Goal: Transaction & Acquisition: Purchase product/service

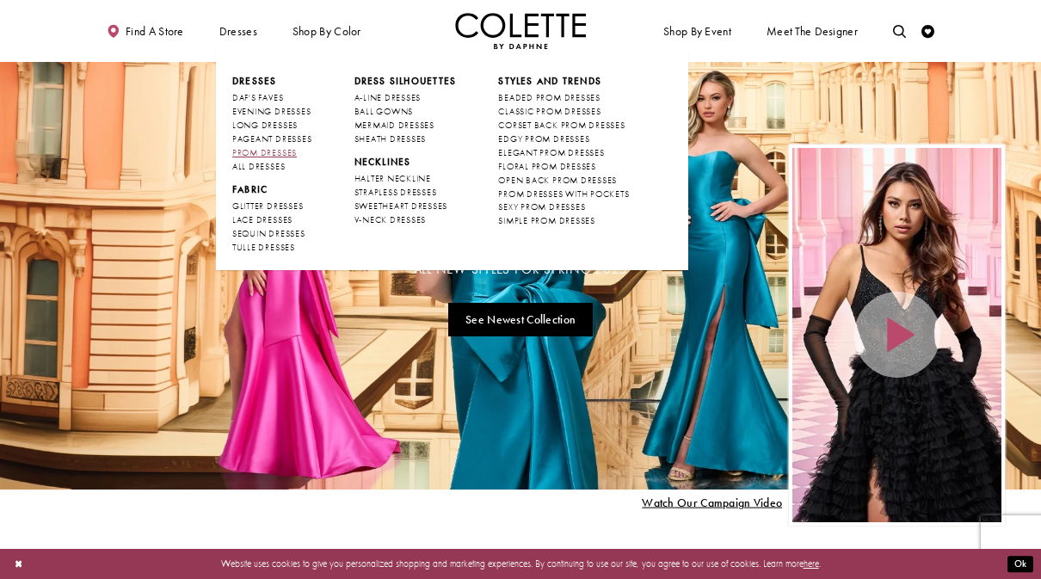
click at [253, 148] on span "PROM DRESSES" at bounding box center [264, 152] width 65 height 11
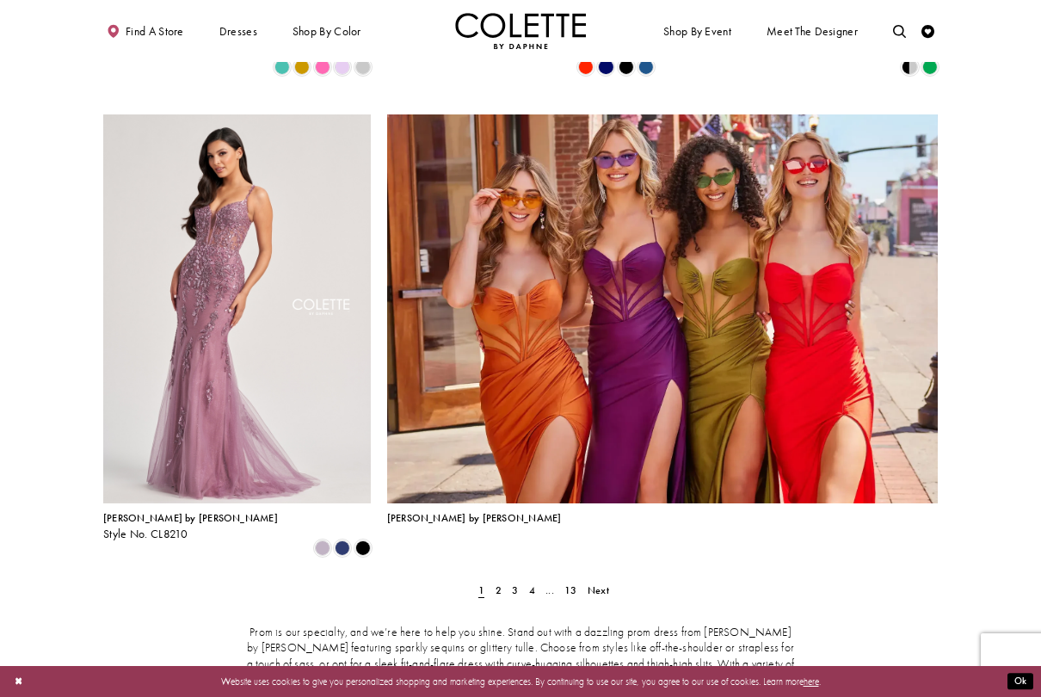
scroll to position [2687, 0]
click at [499, 578] on div "Prom is our specialty, and we’re here to help you shine. Stand out with a dazzl…" at bounding box center [520, 671] width 835 height 152
click at [503, 578] on link "2" at bounding box center [498, 590] width 14 height 19
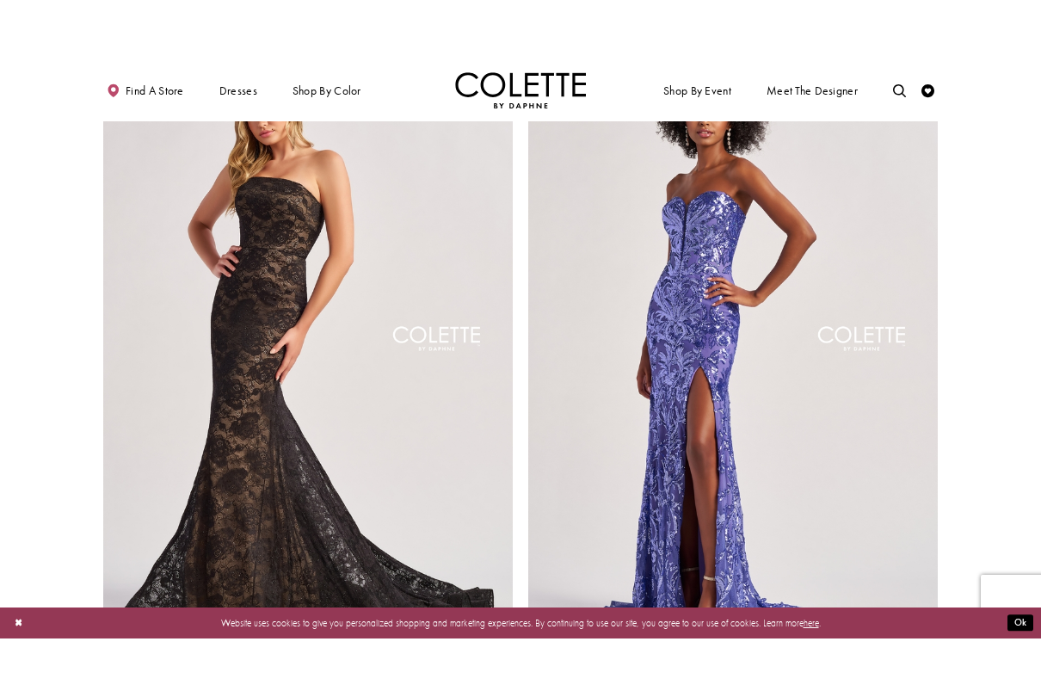
scroll to position [2372, 0]
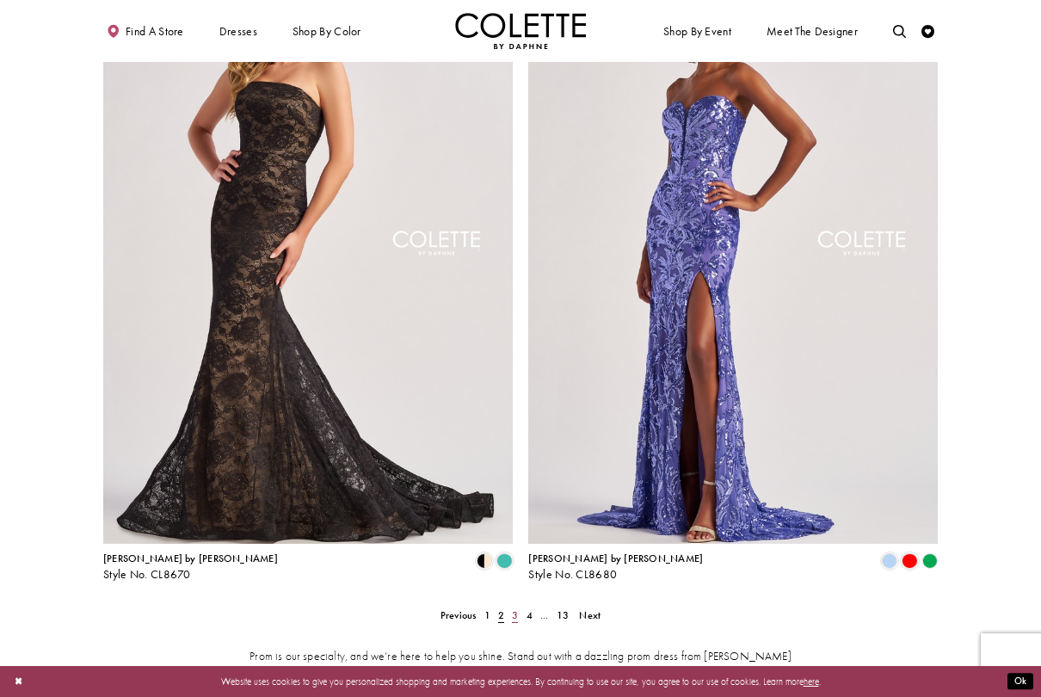
click at [520, 578] on link "3" at bounding box center [516, 615] width 14 height 19
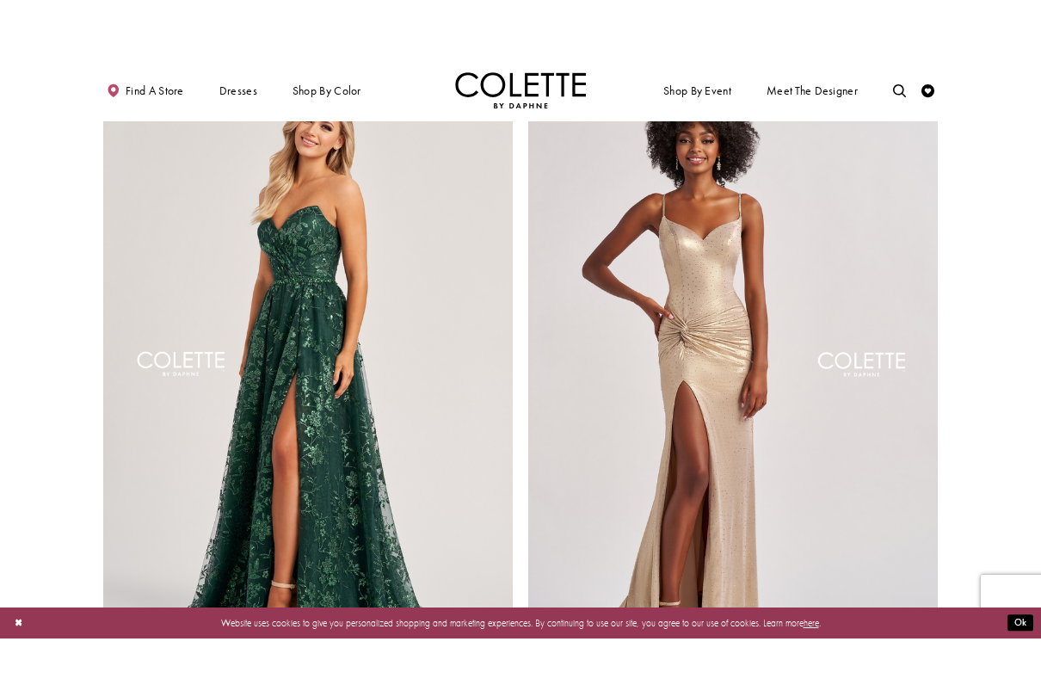
scroll to position [2298, 0]
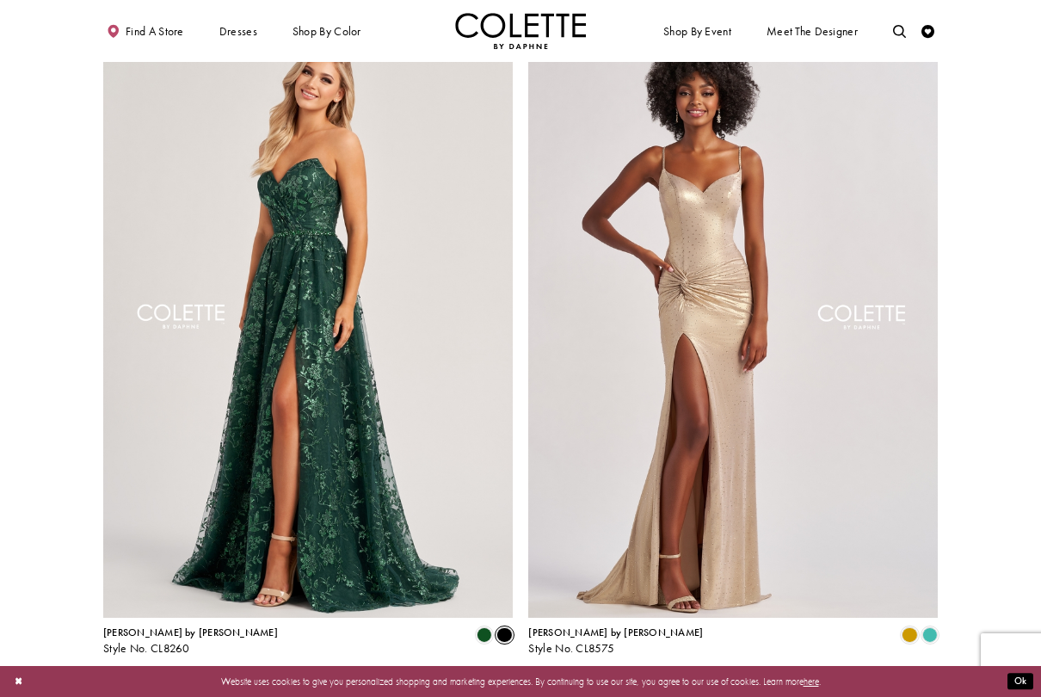
click at [504, 578] on span "Product List" at bounding box center [504, 634] width 15 height 15
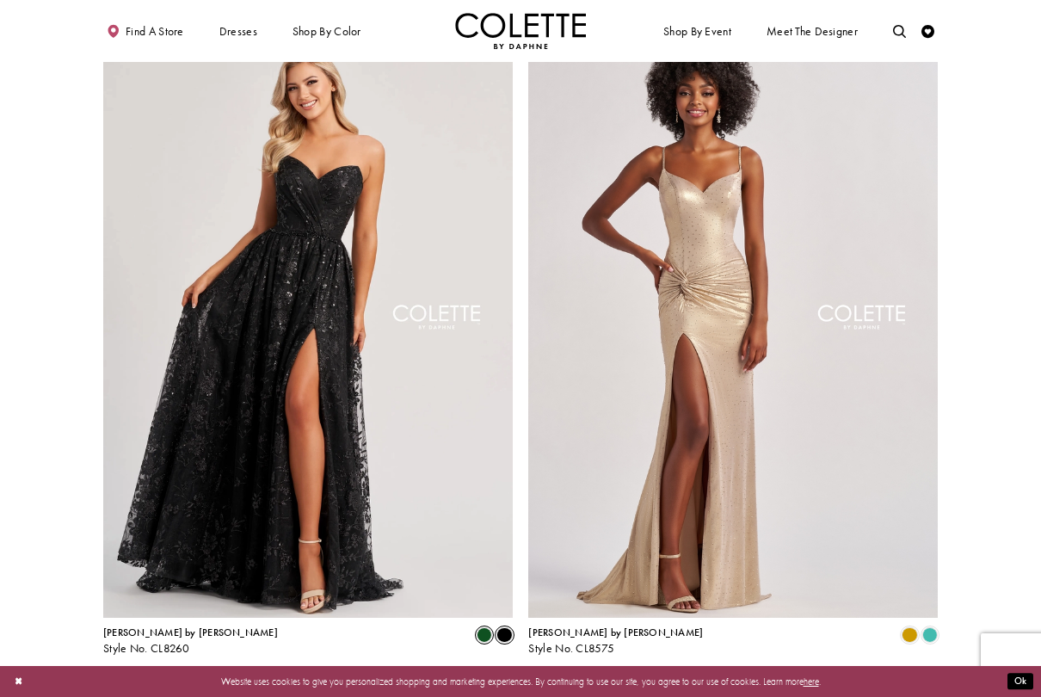
click at [482, 578] on span "Product List" at bounding box center [484, 634] width 15 height 15
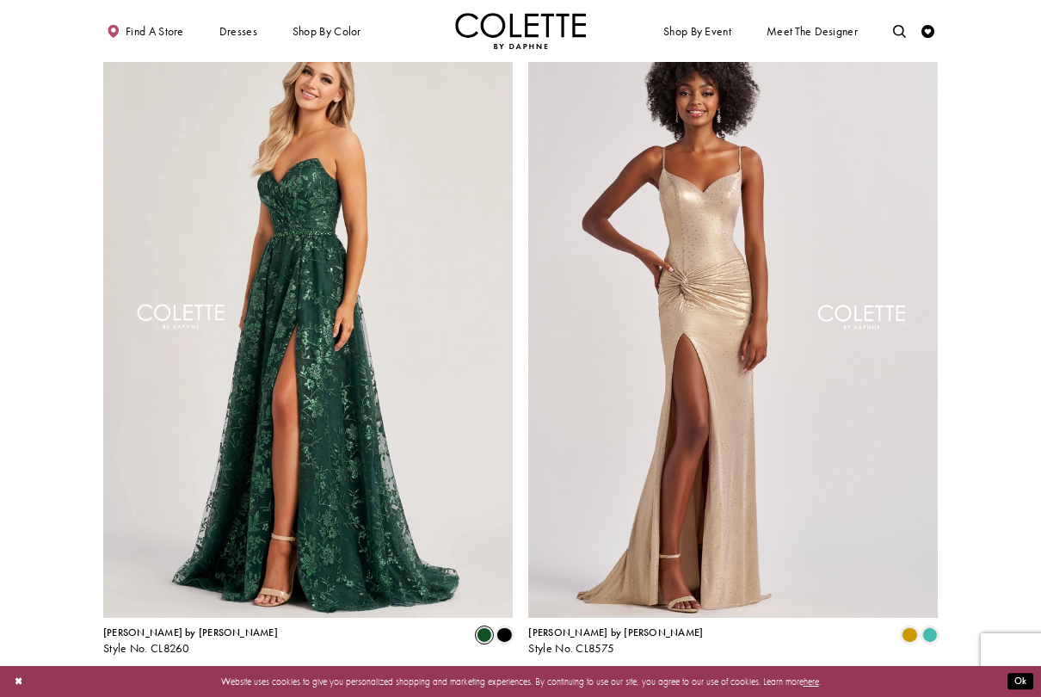
click at [529, 578] on span "4" at bounding box center [530, 689] width 6 height 14
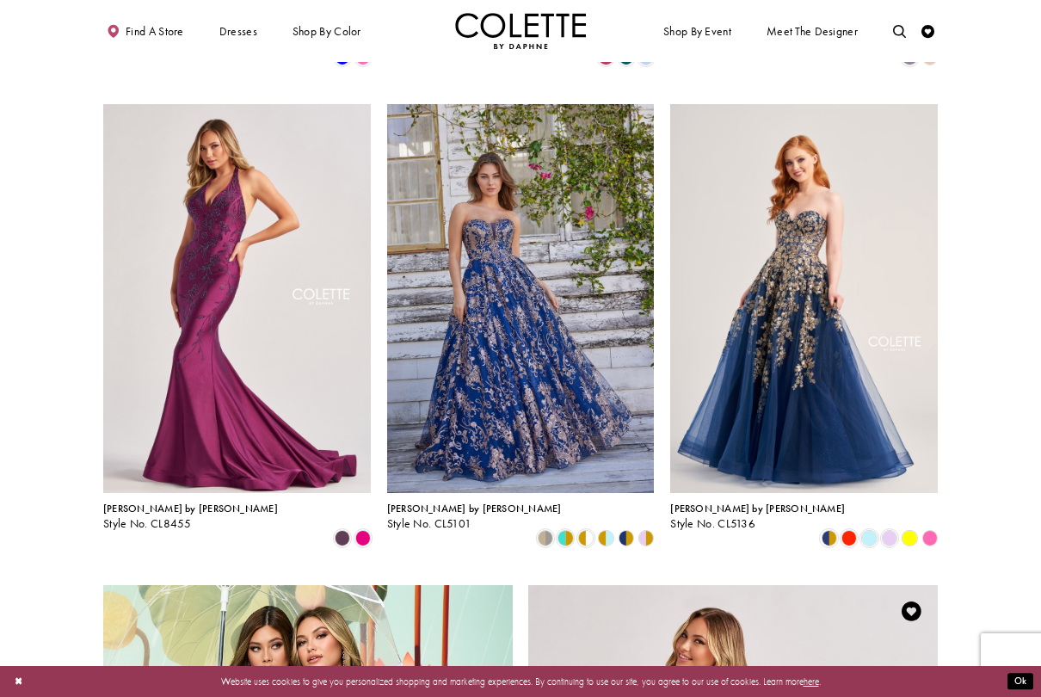
scroll to position [1734, 0]
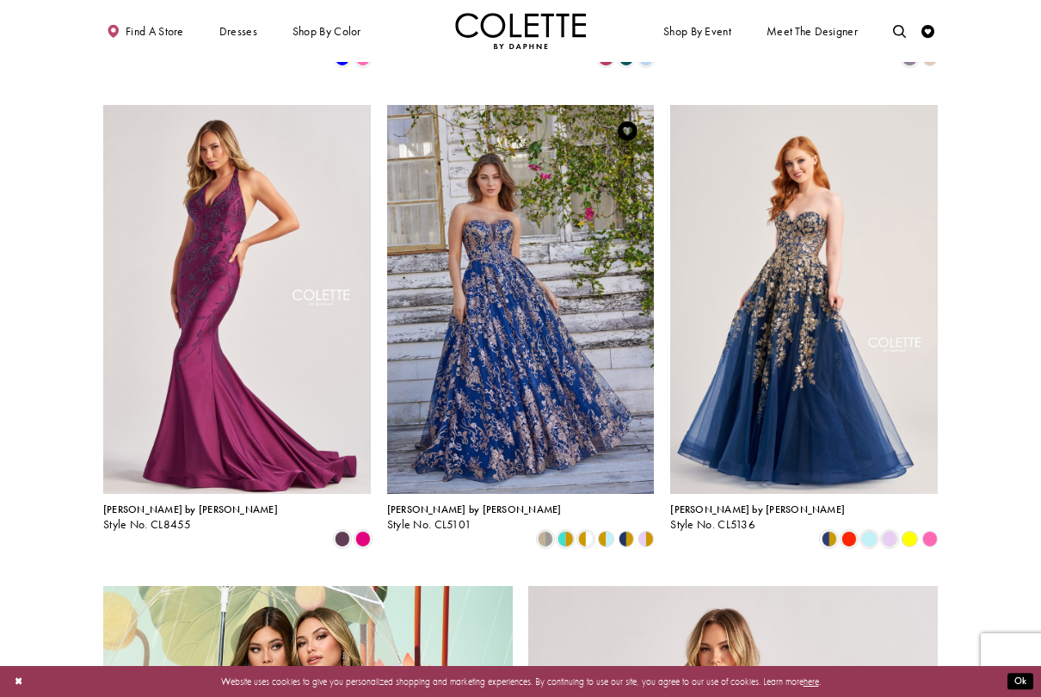
click at [650, 529] on polygon "Product List" at bounding box center [650, 539] width 9 height 20
click at [629, 529] on polygon "Product List" at bounding box center [630, 539] width 9 height 20
click at [565, 531] on span "Product List" at bounding box center [565, 538] width 15 height 15
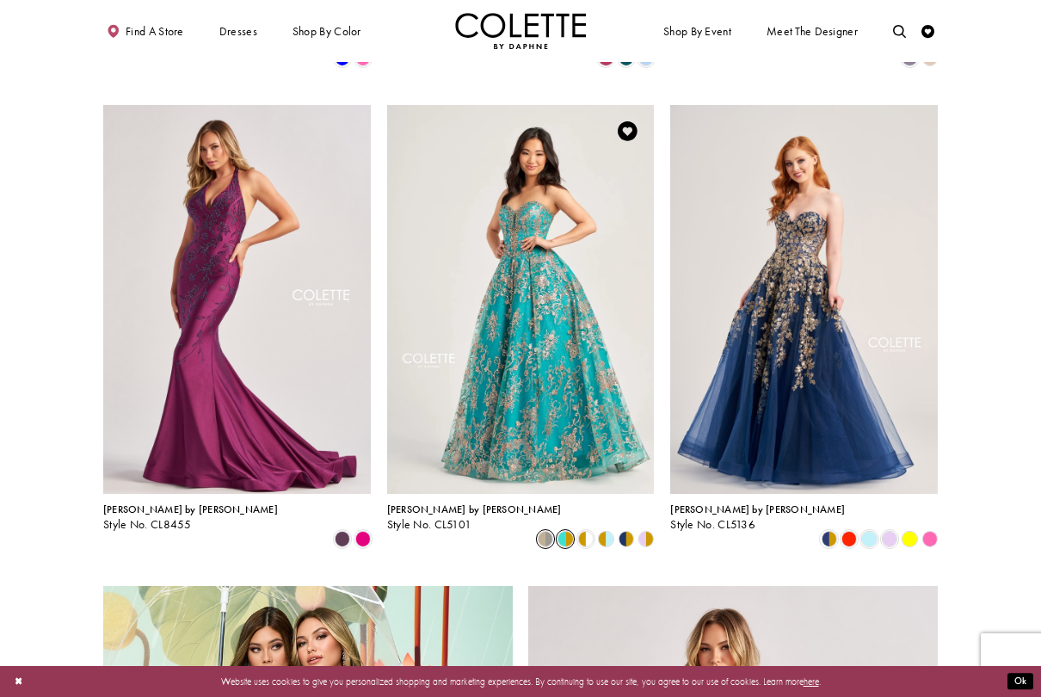
click at [549, 531] on span "Product List" at bounding box center [545, 538] width 15 height 15
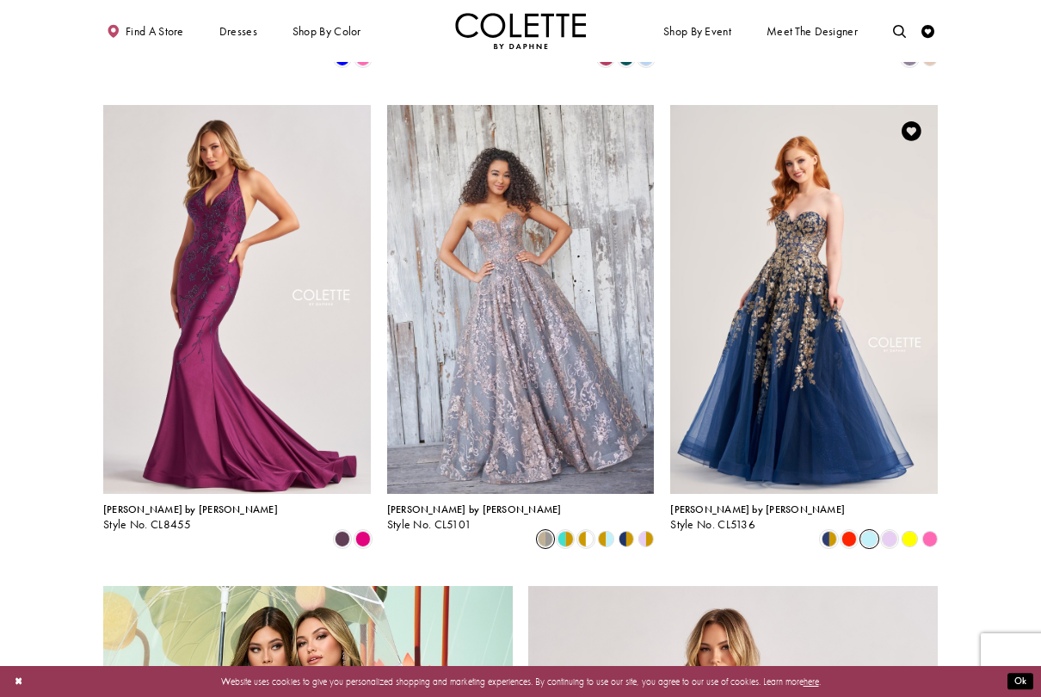
click at [875, 531] on span "Product List" at bounding box center [868, 538] width 15 height 15
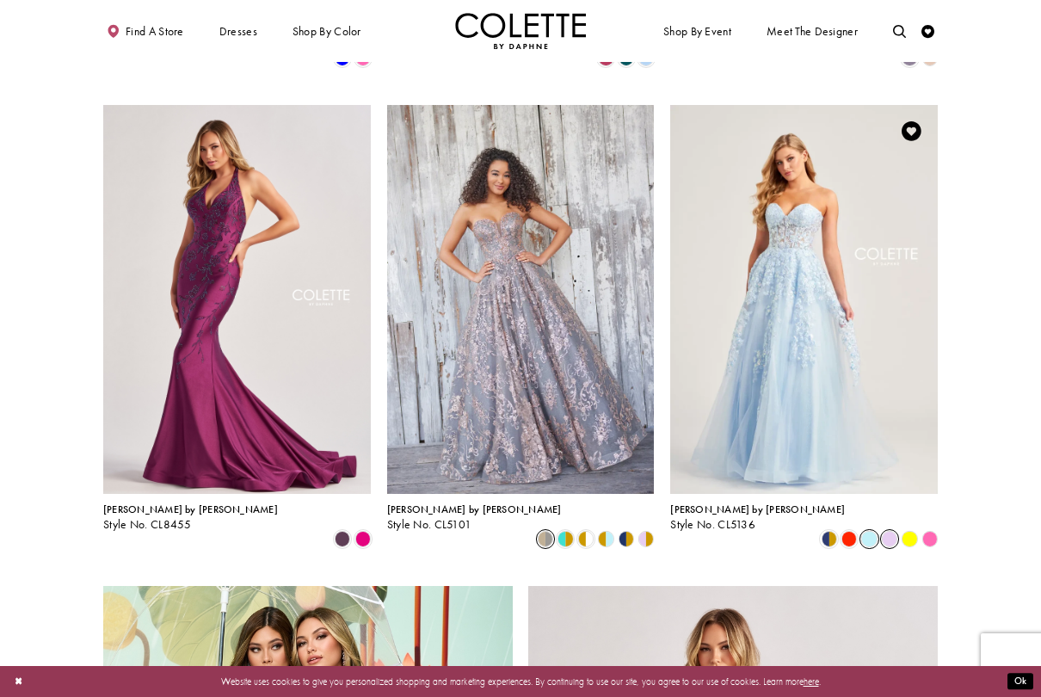
click at [890, 531] on span "Product List" at bounding box center [889, 538] width 15 height 15
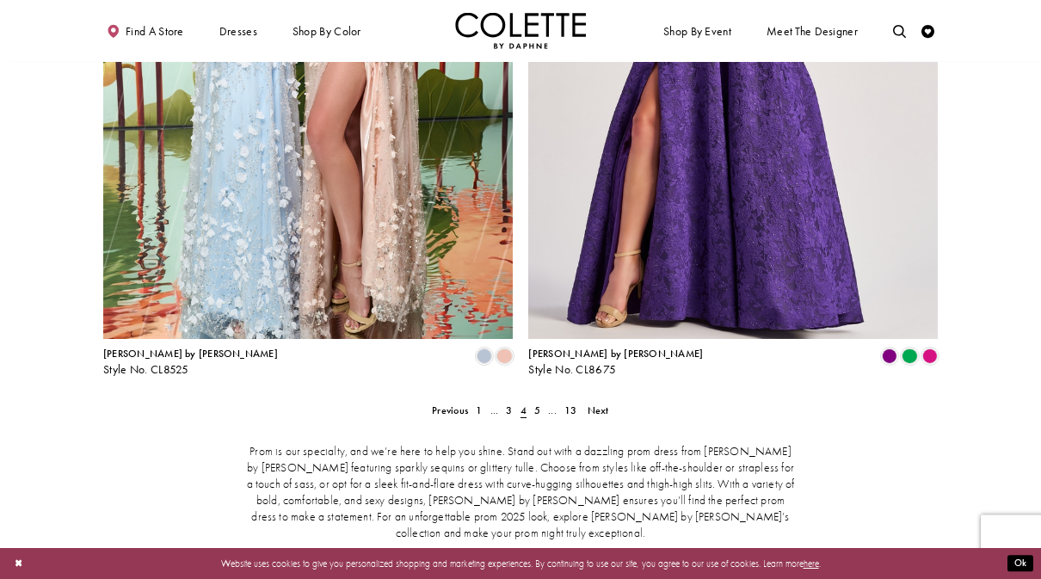
scroll to position [2599, 0]
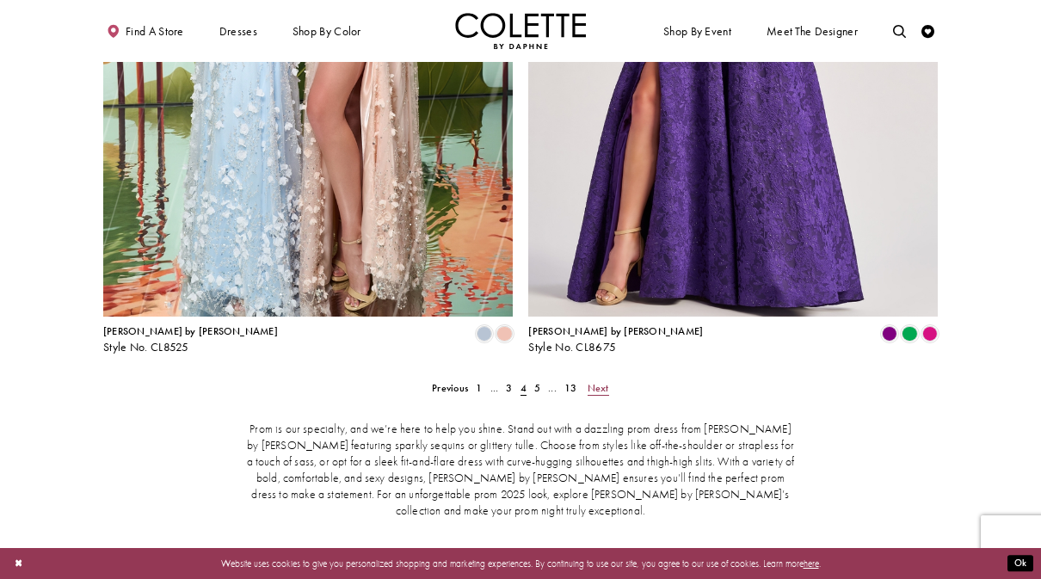
click at [608, 381] on span "Next" at bounding box center [599, 388] width 22 height 14
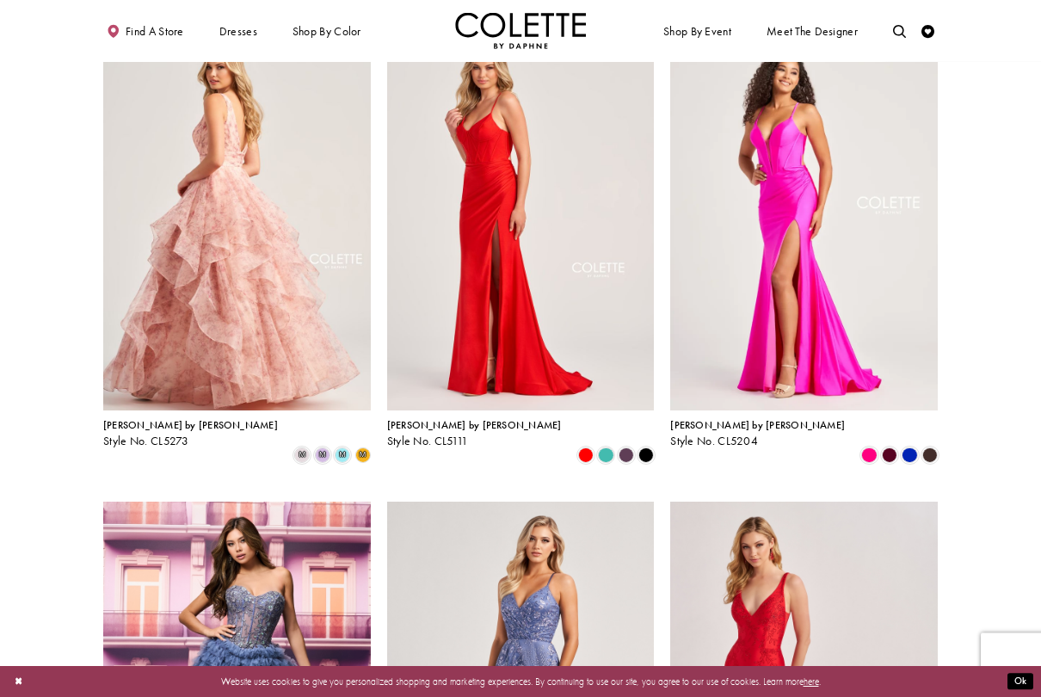
scroll to position [856, 0]
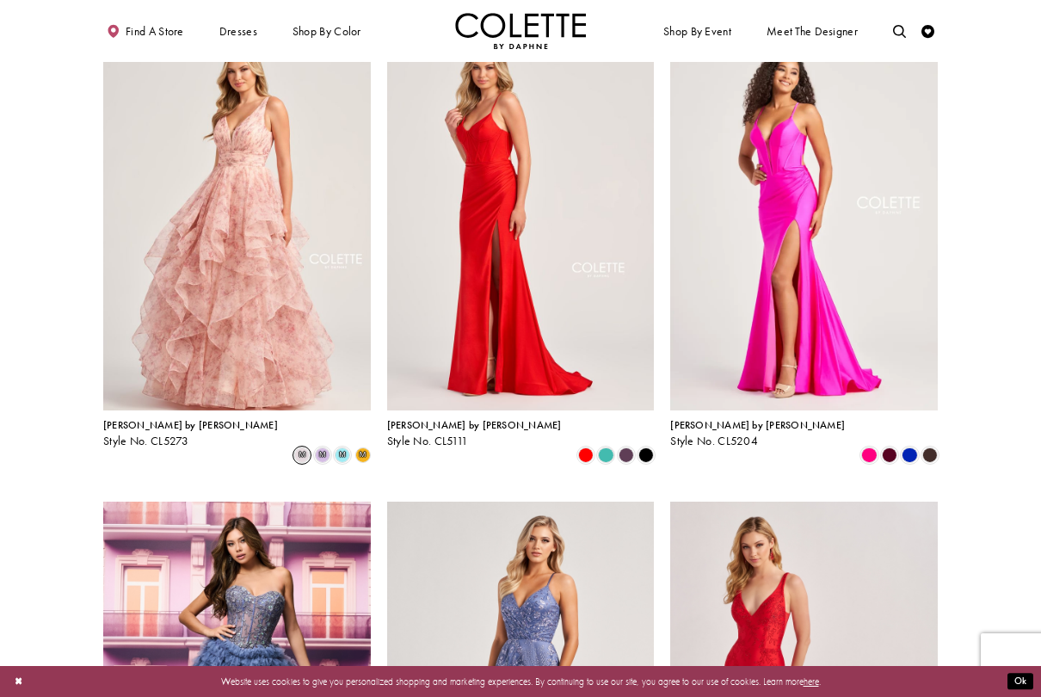
click at [304, 447] on span "m" at bounding box center [301, 454] width 15 height 15
click at [326, 447] on span "m" at bounding box center [322, 454] width 15 height 15
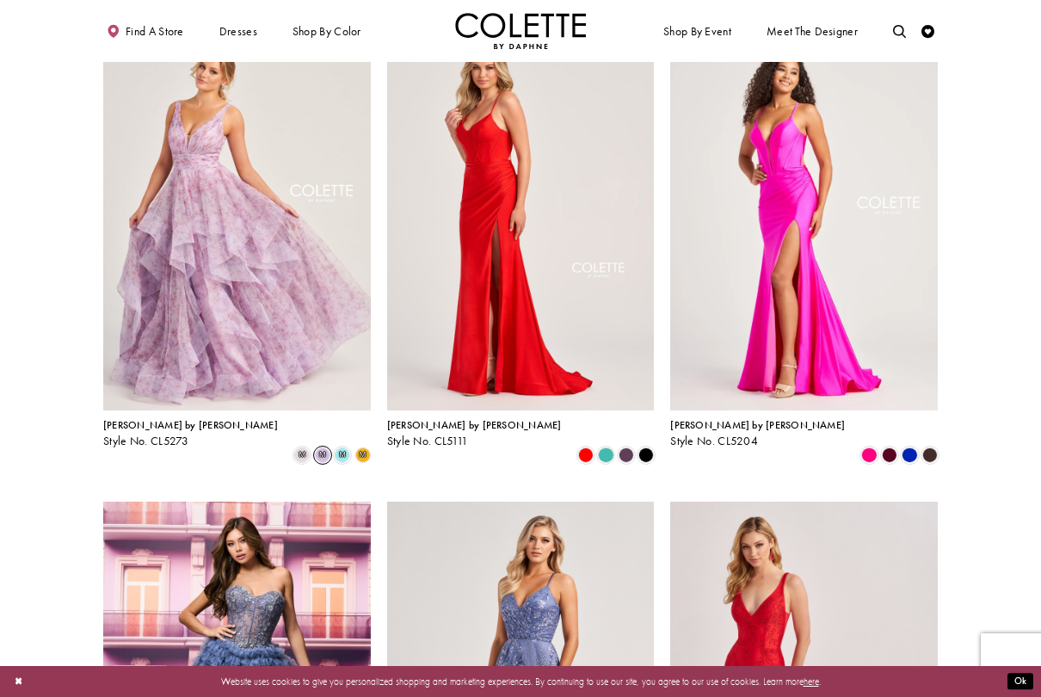
click at [353, 445] on div "m" at bounding box center [363, 455] width 20 height 20
click at [350, 447] on icon "Product List" at bounding box center [342, 454] width 15 height 15
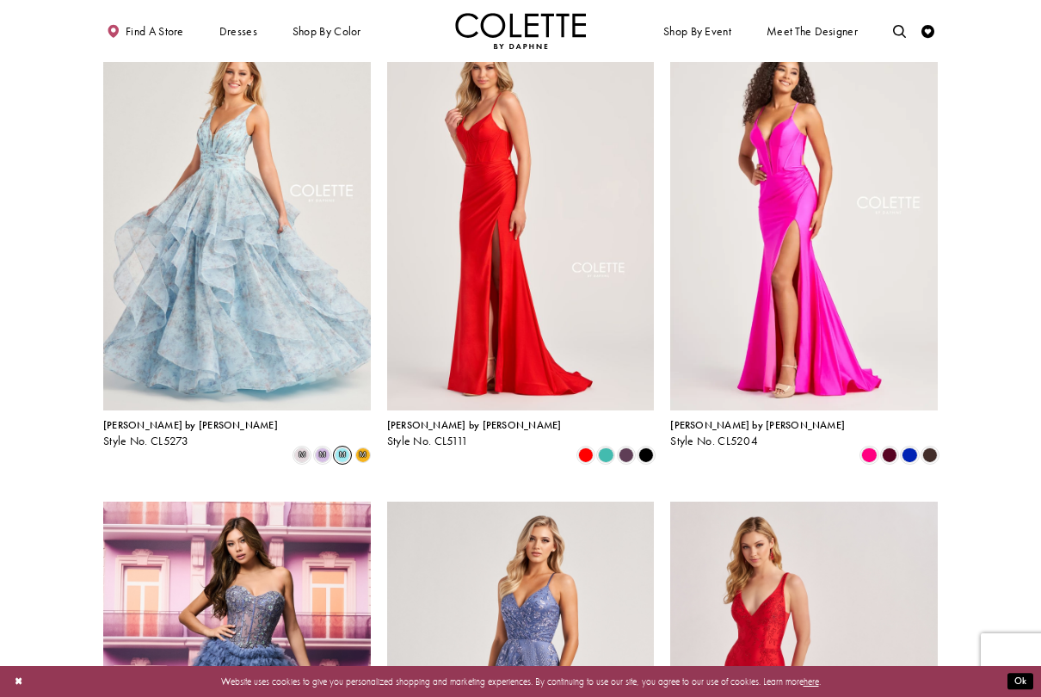
click at [362, 451] on span "m" at bounding box center [363, 455] width 7 height 8
click at [358, 445] on polygon "Product List" at bounding box center [363, 455] width 20 height 20
click at [368, 445] on polygon "Product List" at bounding box center [363, 455] width 20 height 20
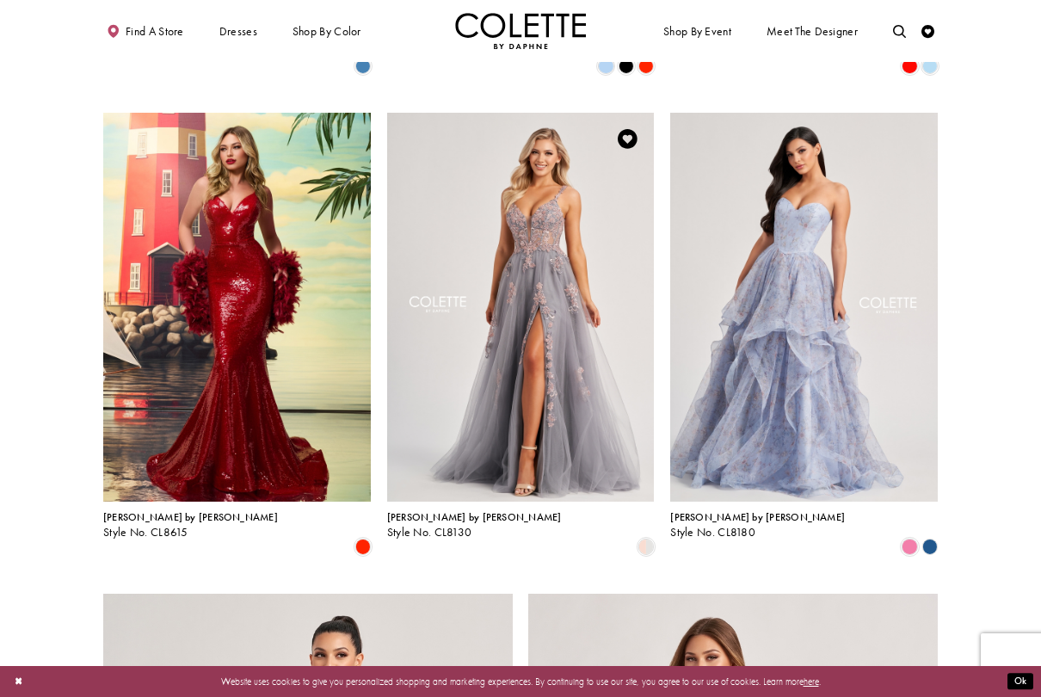
scroll to position [1728, 0]
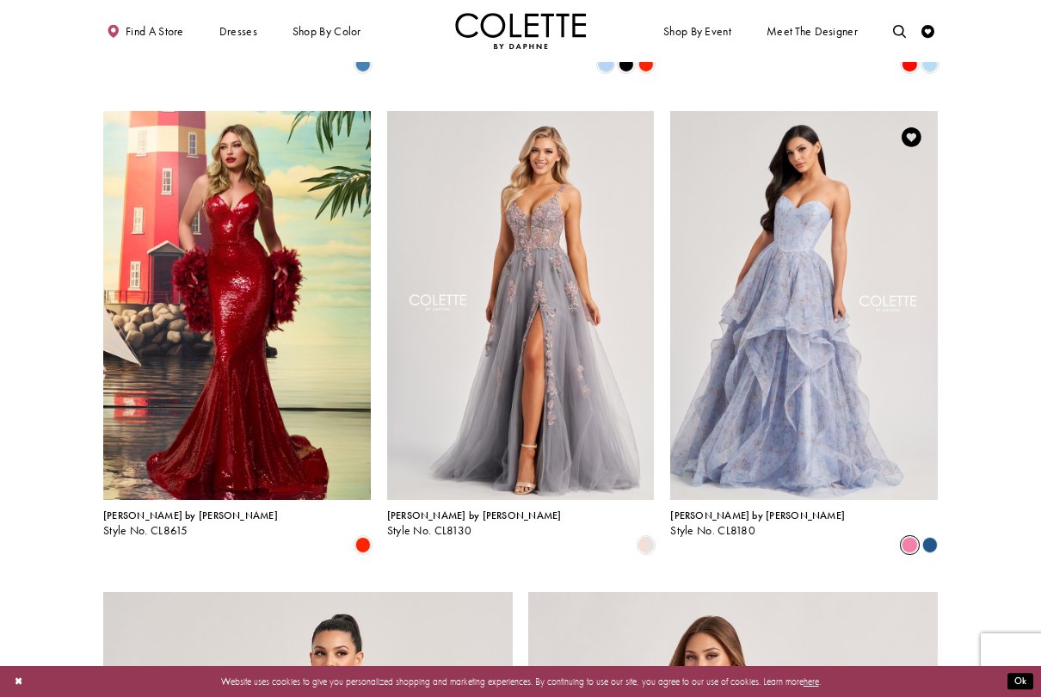
click at [913, 537] on span "Product List" at bounding box center [909, 544] width 15 height 15
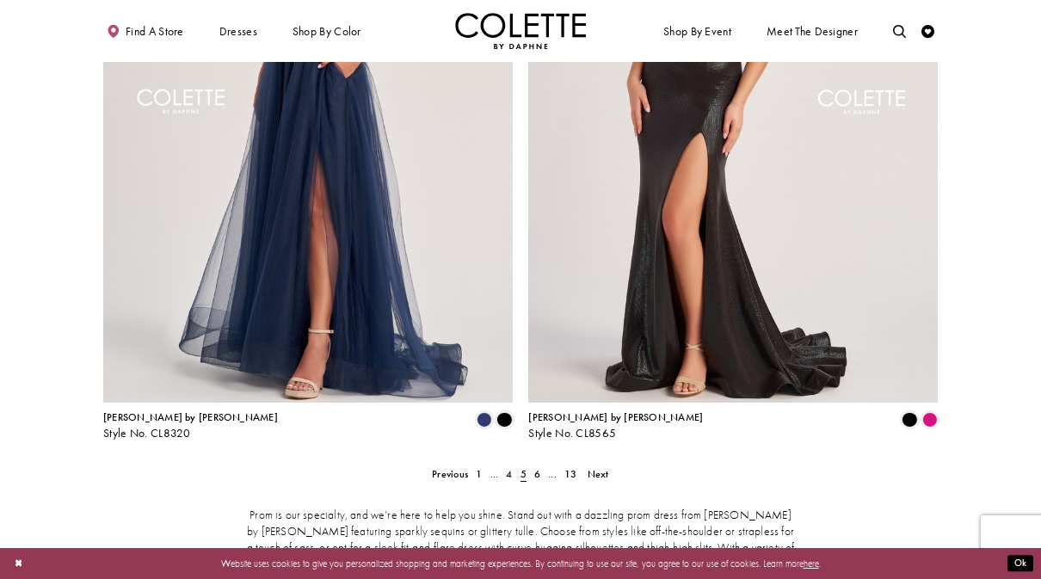
scroll to position [2525, 0]
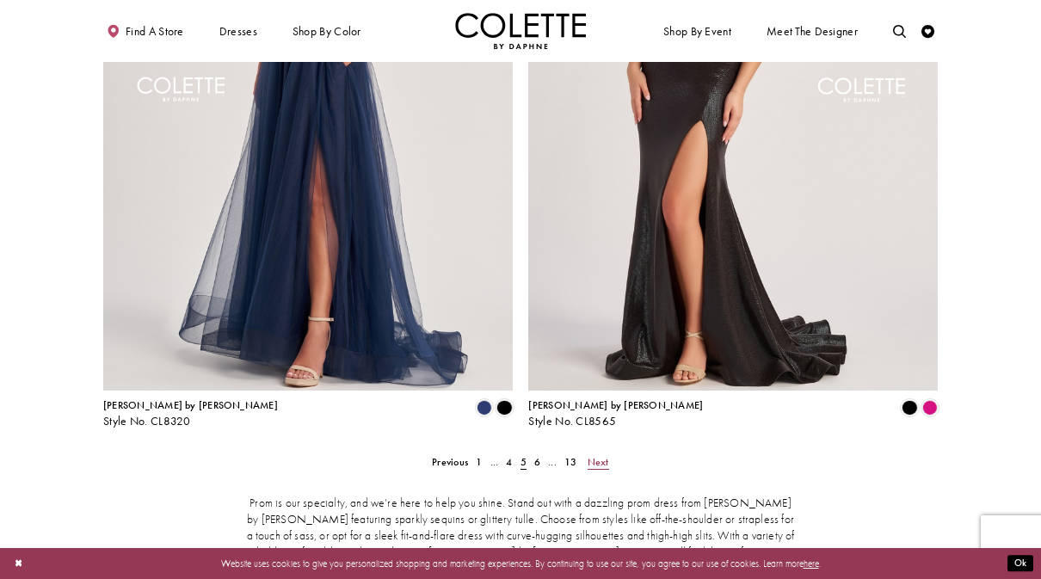
click at [607, 455] on span "Next" at bounding box center [599, 462] width 22 height 14
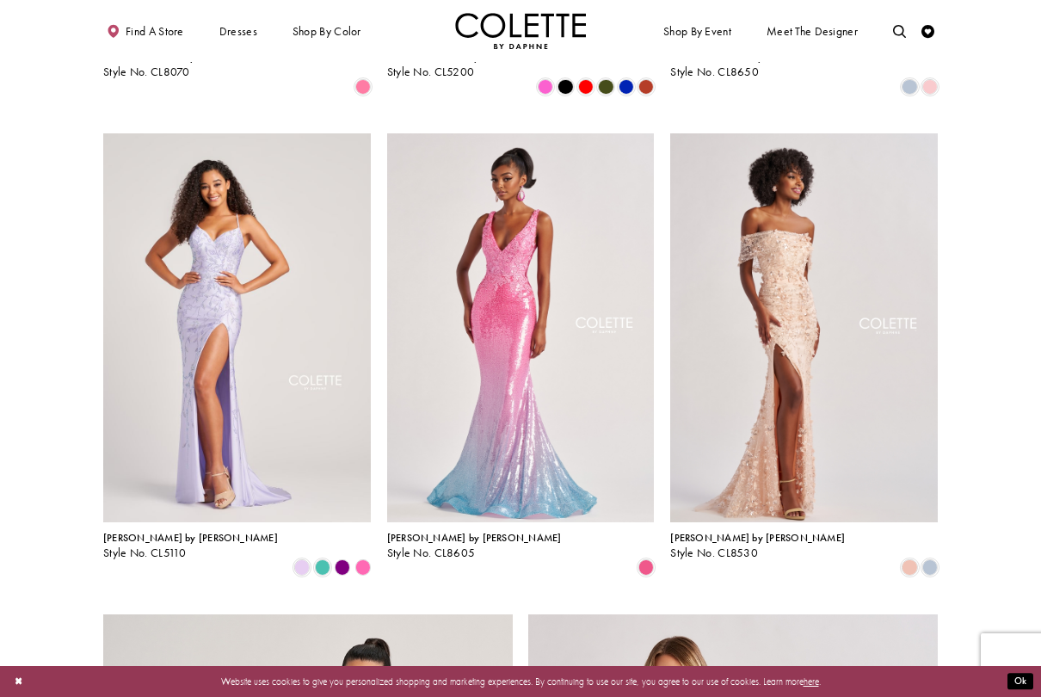
scroll to position [1727, 0]
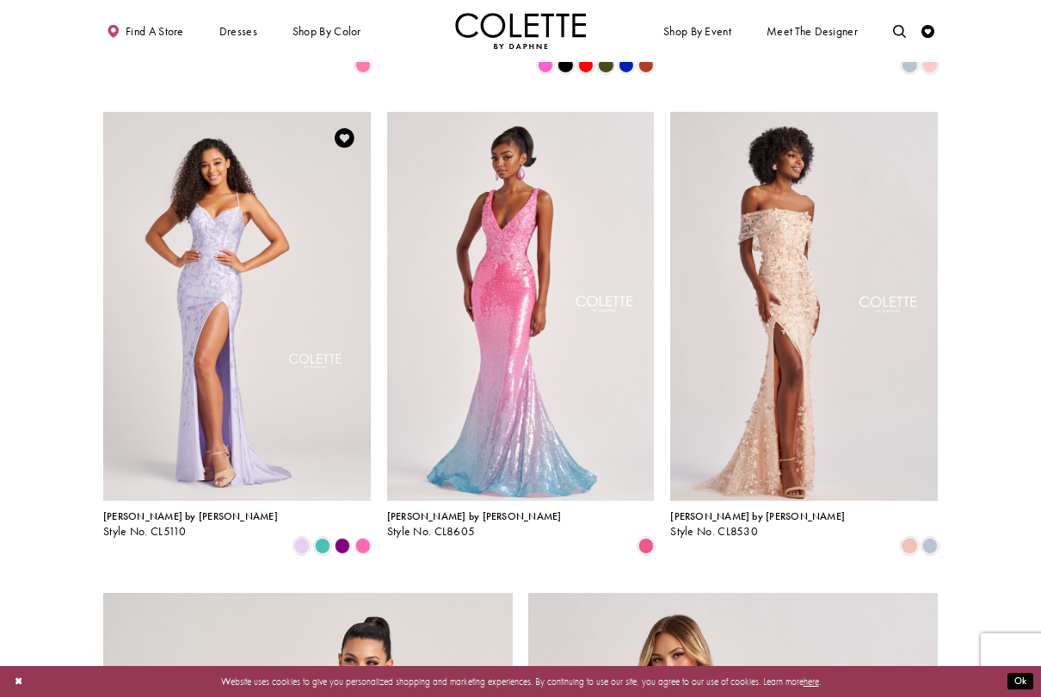
click at [349, 536] on polygon "Product List" at bounding box center [343, 546] width 20 height 20
click at [346, 536] on polygon "Product List" at bounding box center [343, 546] width 20 height 20
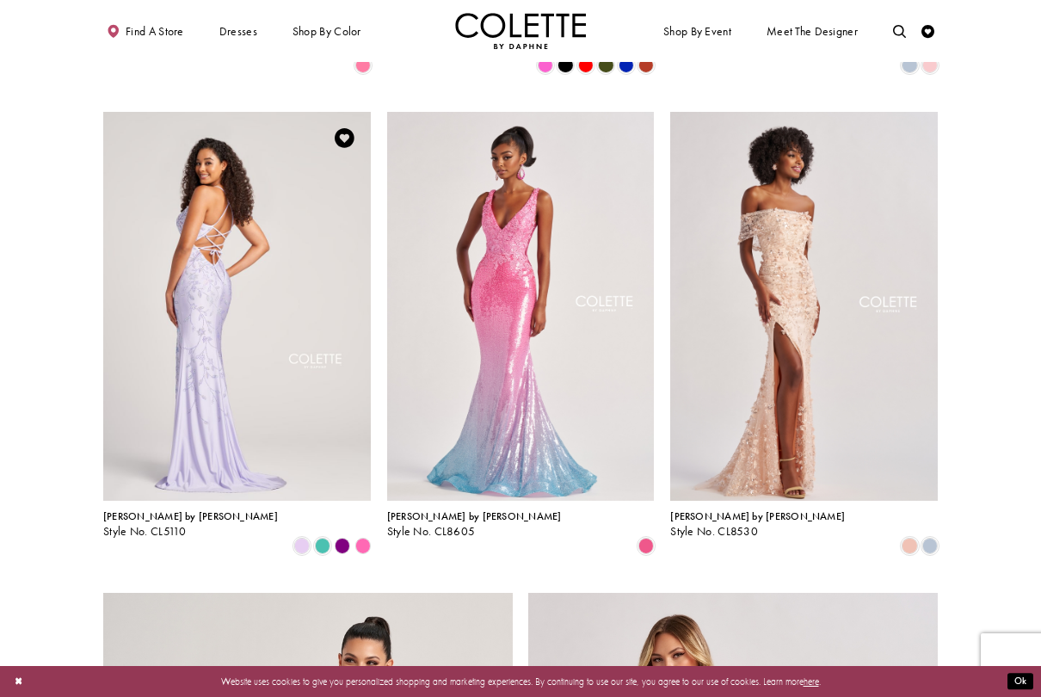
click at [330, 417] on img "Visit Colette by Daphne Style No. CL5110 Page" at bounding box center [237, 306] width 268 height 389
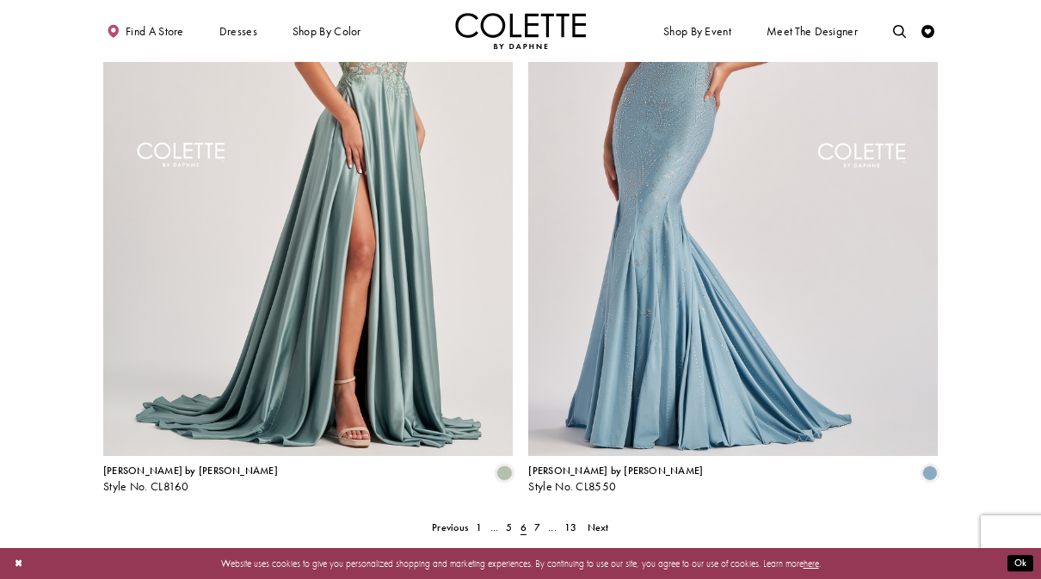
scroll to position [2459, 0]
click at [606, 521] on span "Next" at bounding box center [599, 528] width 22 height 14
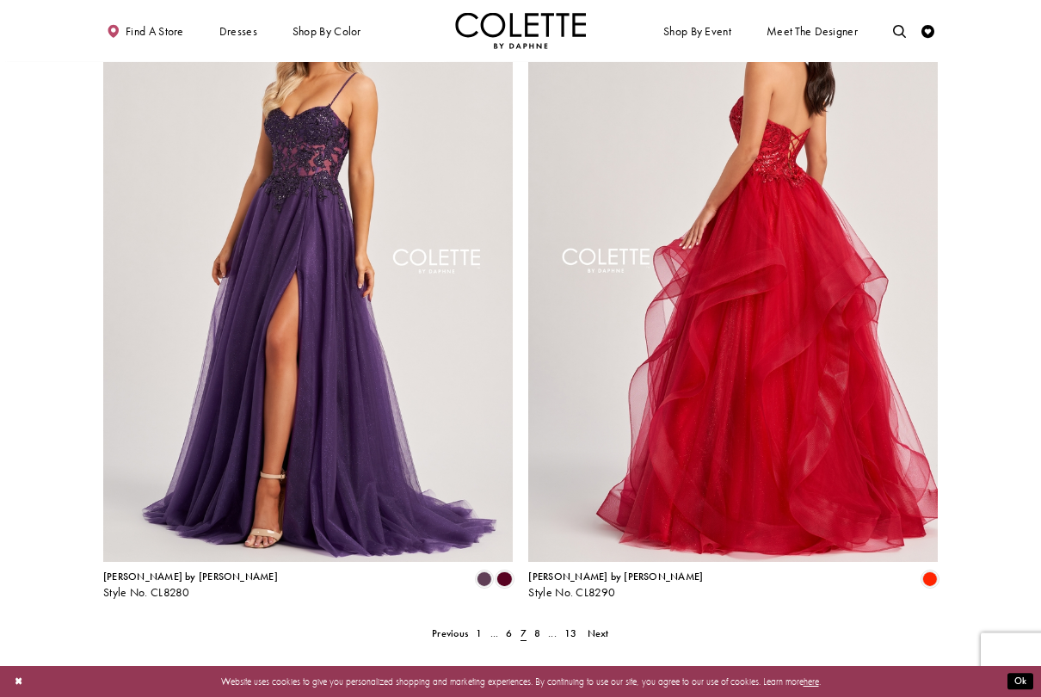
scroll to position [2354, 0]
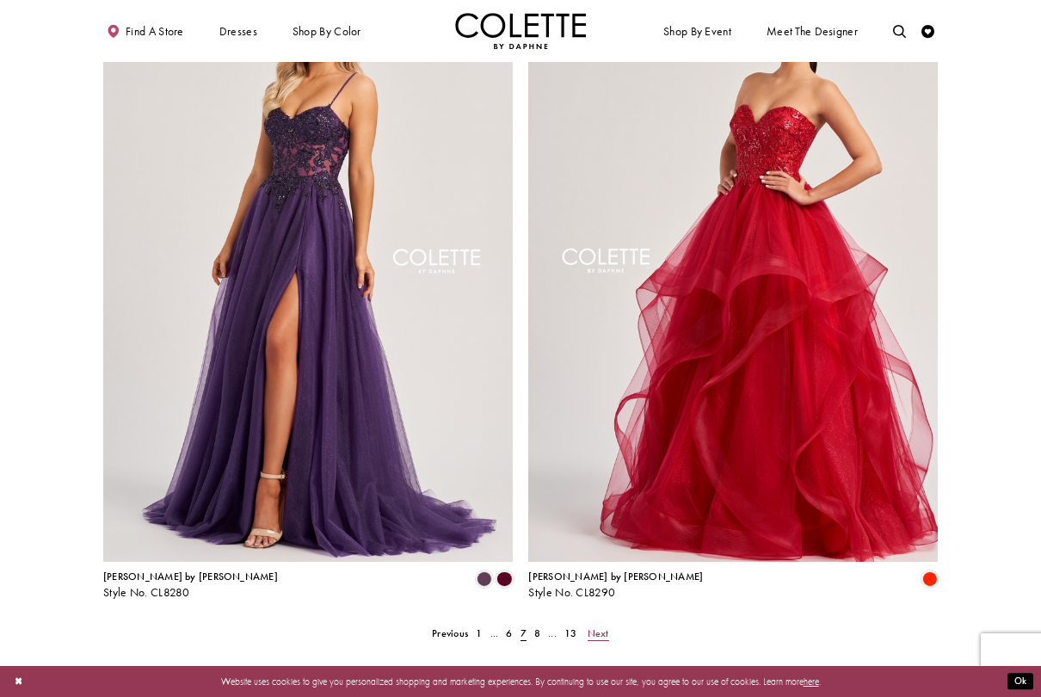
click at [608, 578] on span "Next" at bounding box center [599, 633] width 22 height 14
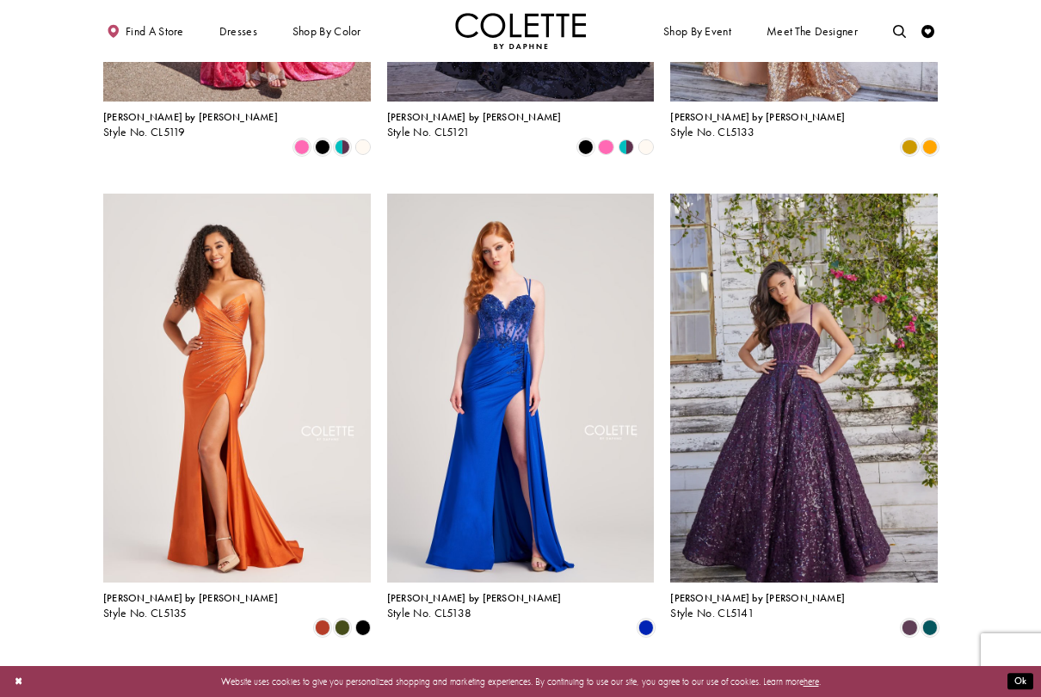
scroll to position [1645, 0]
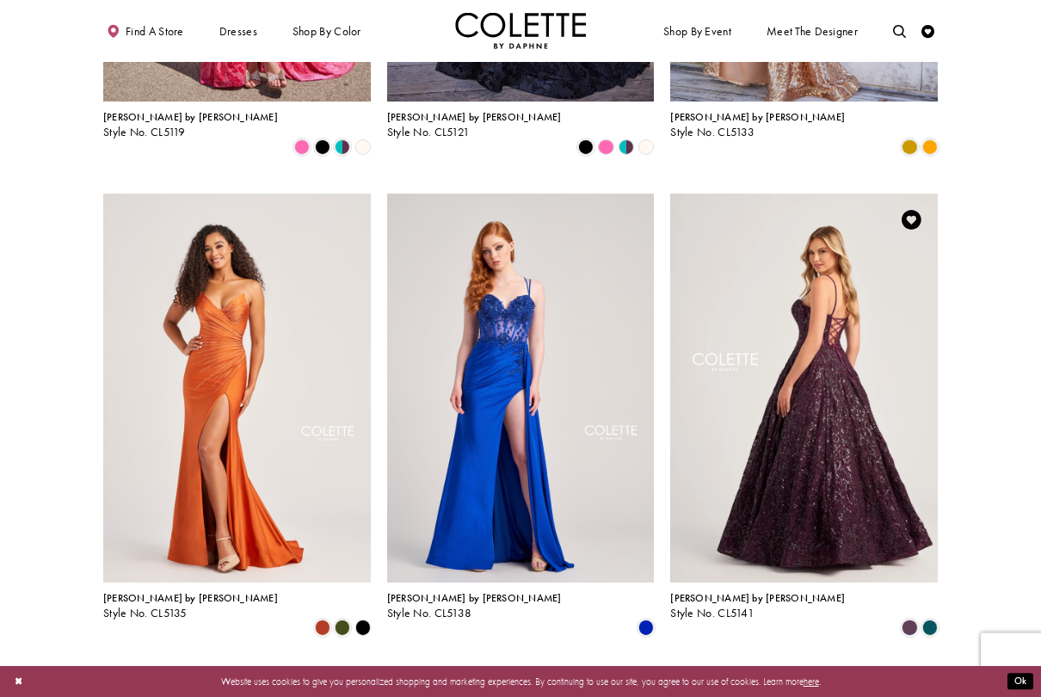
click at [892, 379] on img "Visit Colette by Daphne Style No. CL5141 Page" at bounding box center [804, 388] width 268 height 389
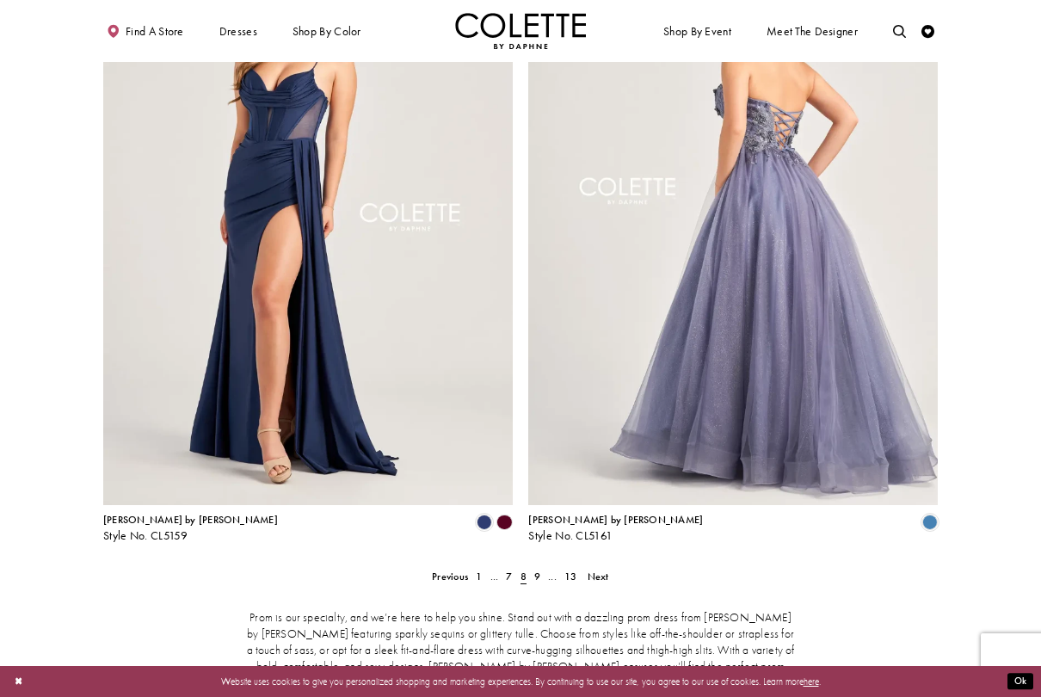
scroll to position [2412, 0]
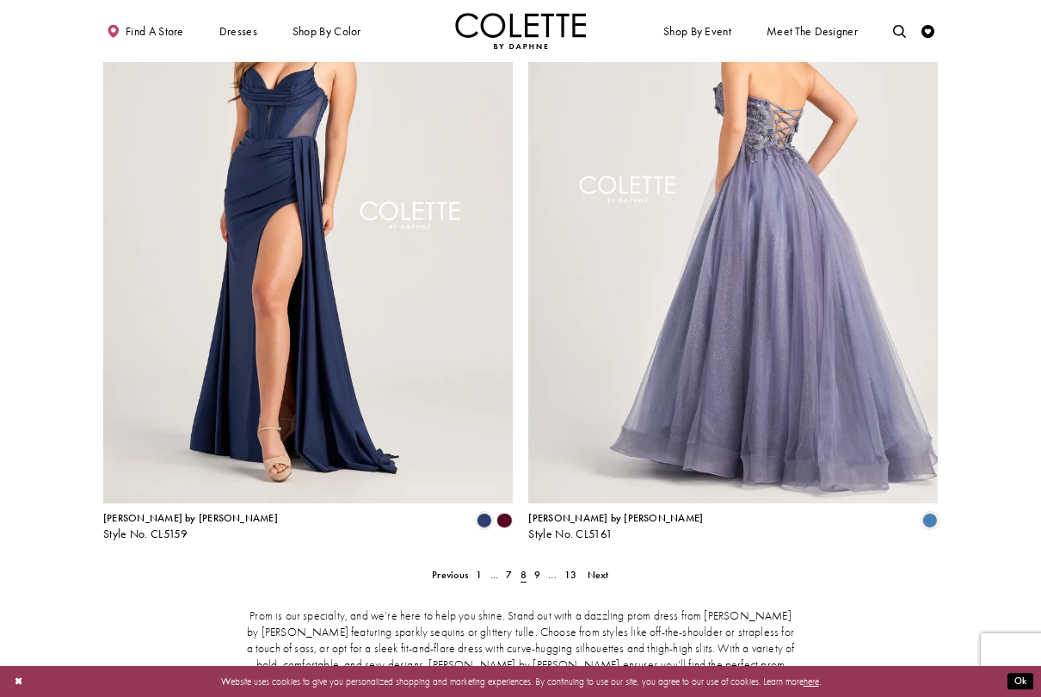
click at [712, 265] on img "Visit Colette by Daphne Style No. CL5161 Page" at bounding box center [733, 205] width 410 height 595
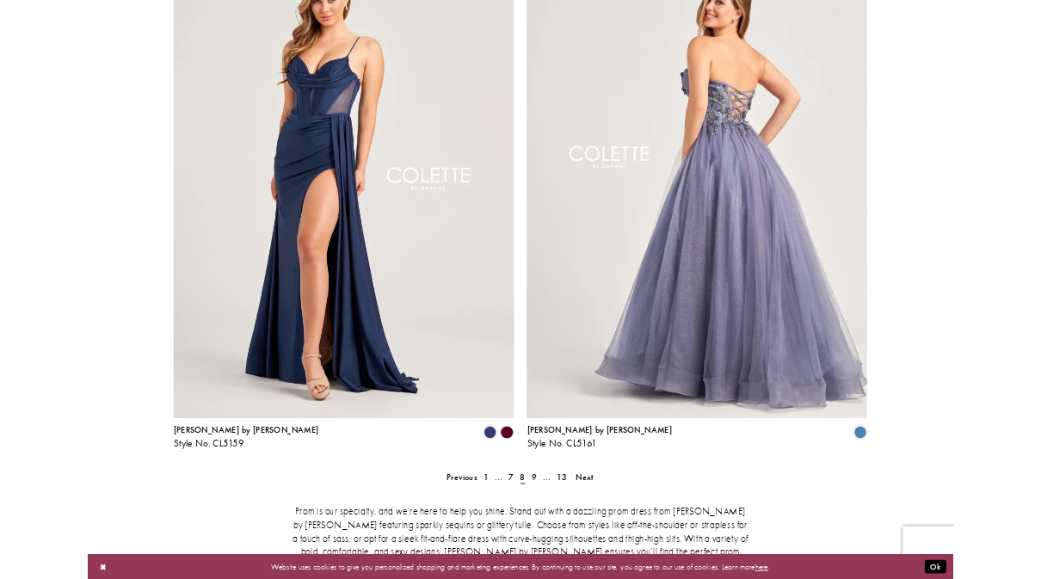
scroll to position [2460, 0]
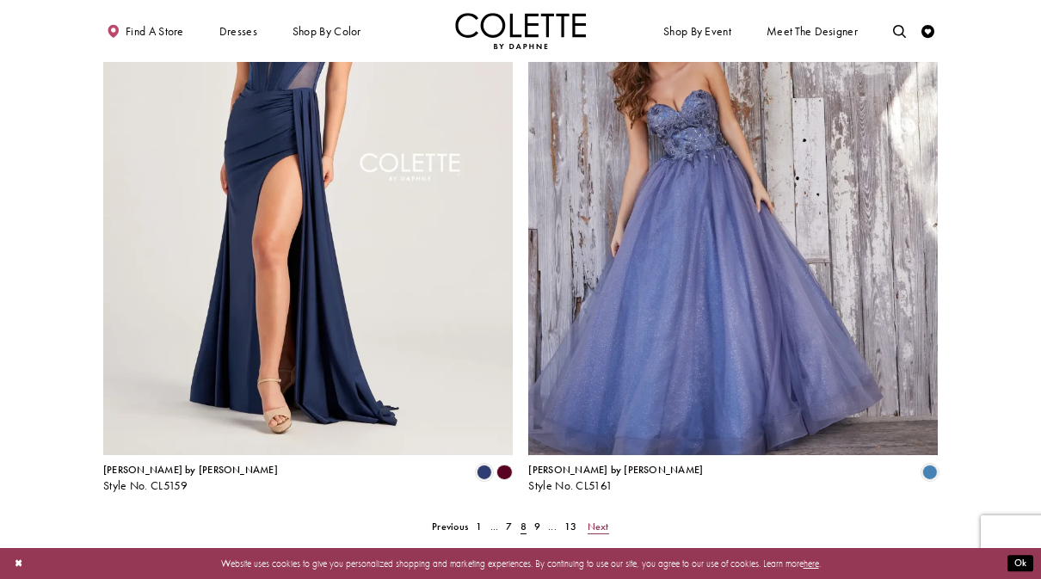
click at [601, 520] on span "Next" at bounding box center [599, 527] width 22 height 14
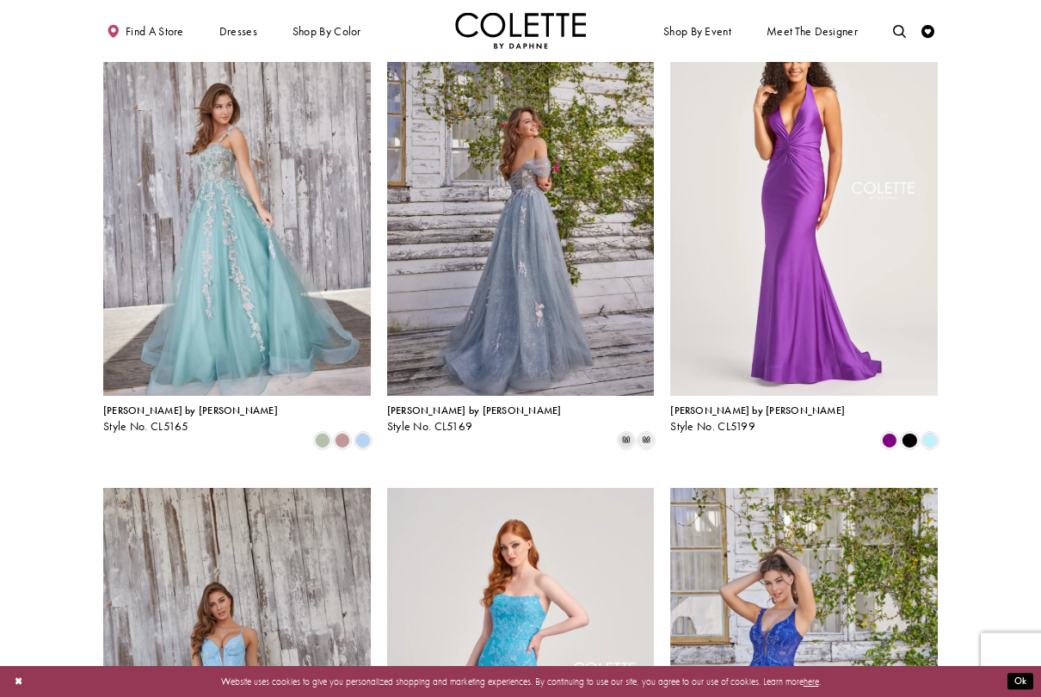
scroll to position [390, 0]
click at [348, 433] on span "Product List" at bounding box center [342, 440] width 15 height 15
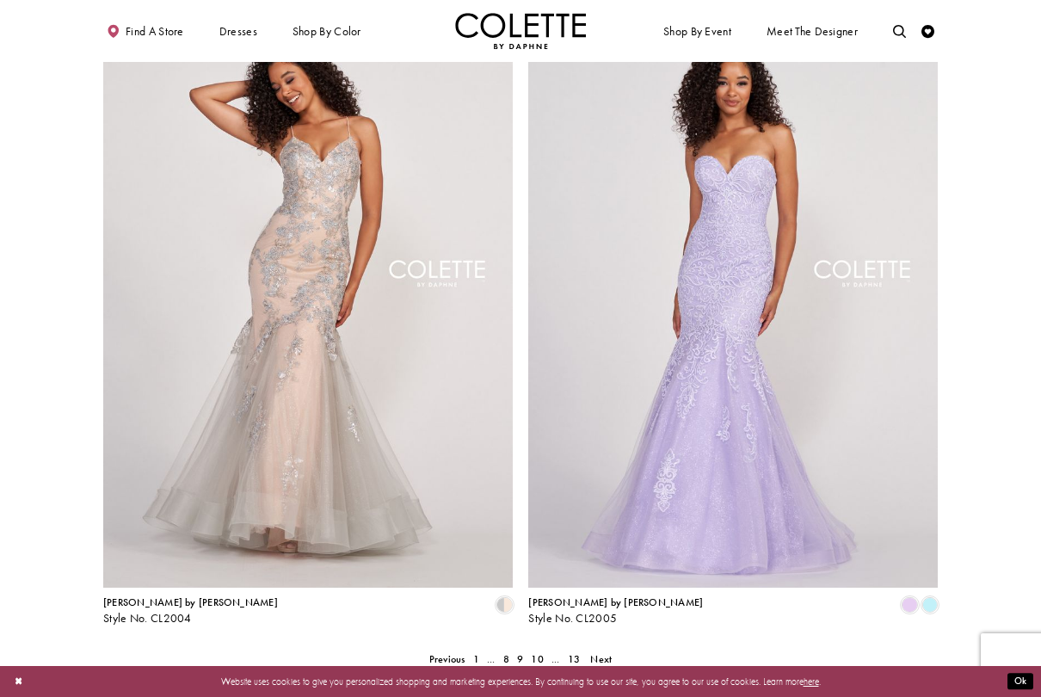
scroll to position [2345, 0]
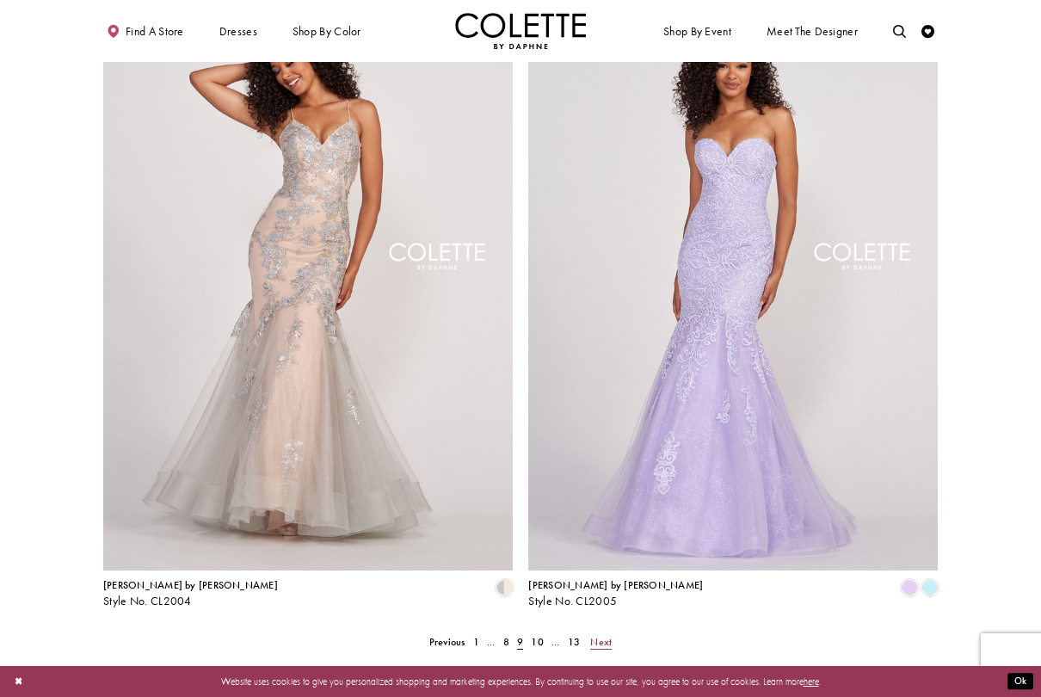
click at [603, 578] on span "Next" at bounding box center [601, 642] width 22 height 14
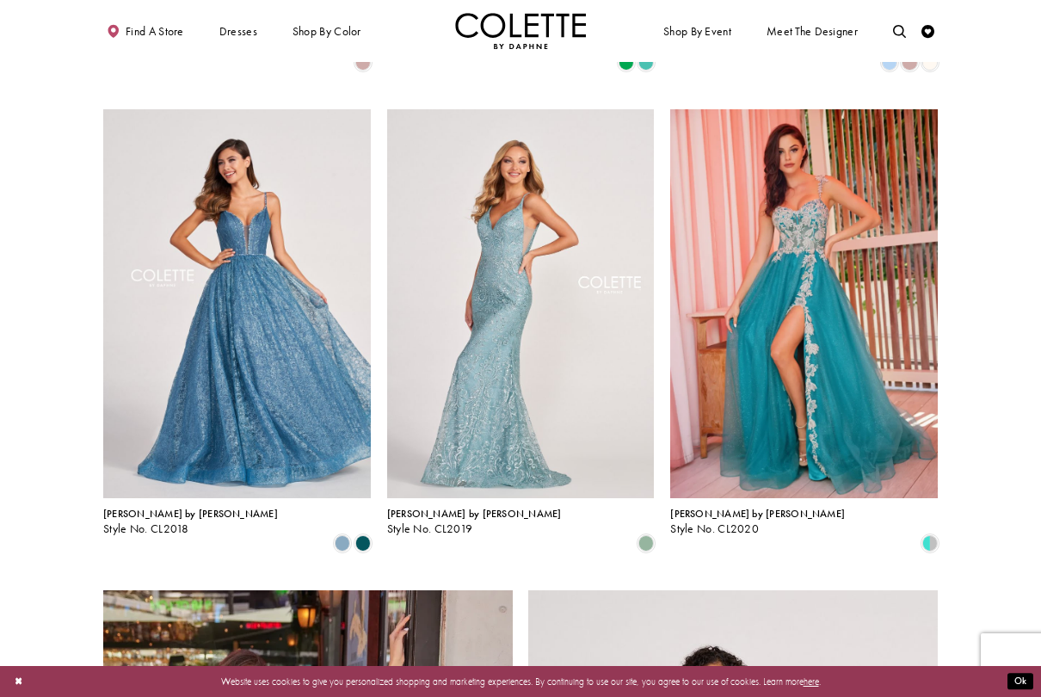
scroll to position [1731, 0]
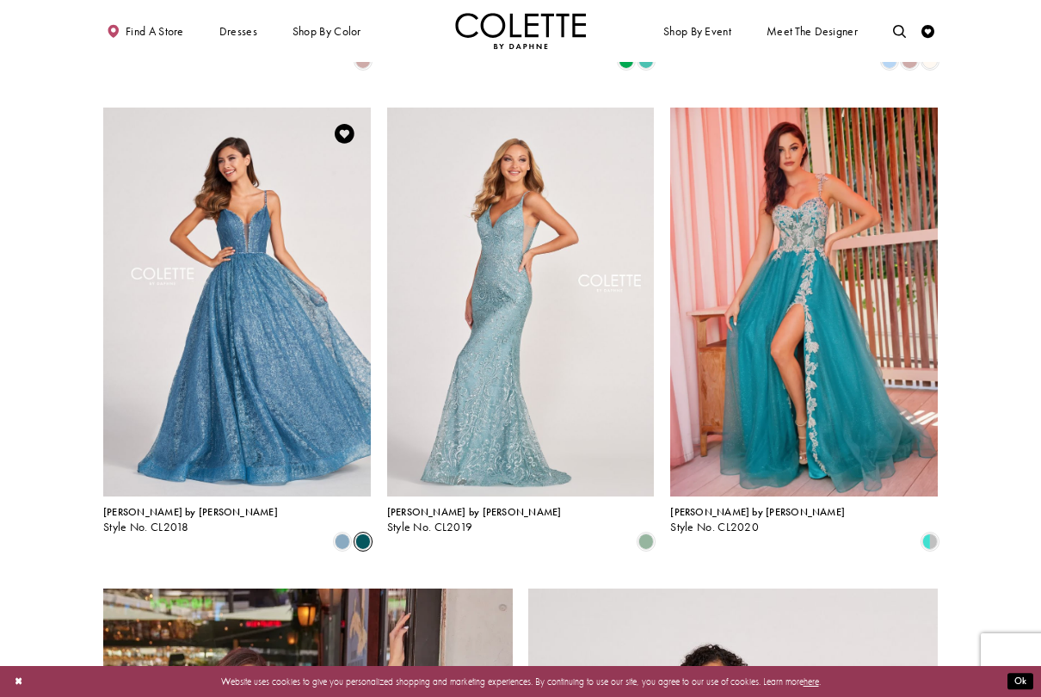
click at [371, 534] on span "Product List" at bounding box center [362, 541] width 15 height 15
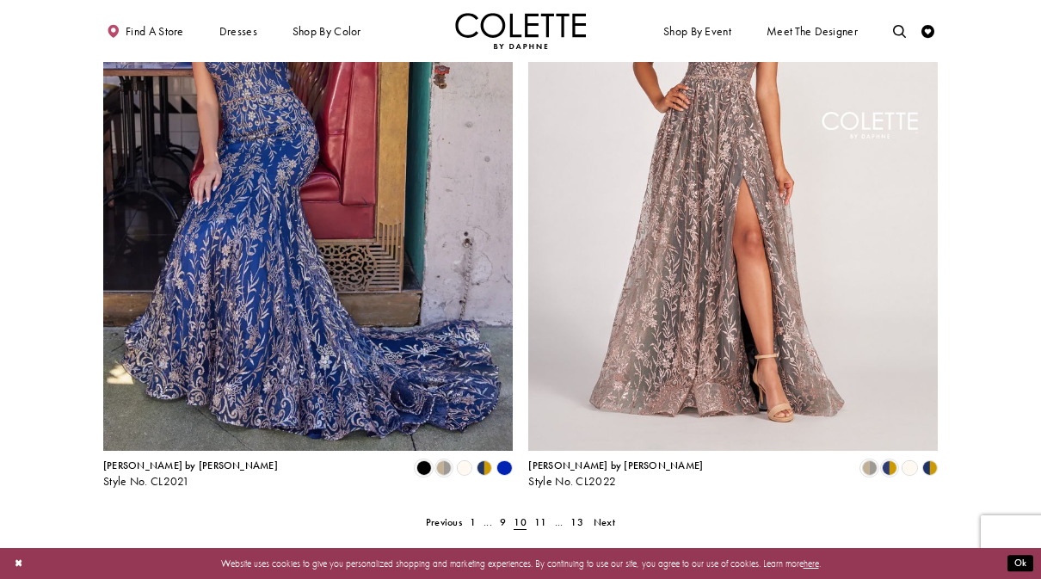
scroll to position [2522, 0]
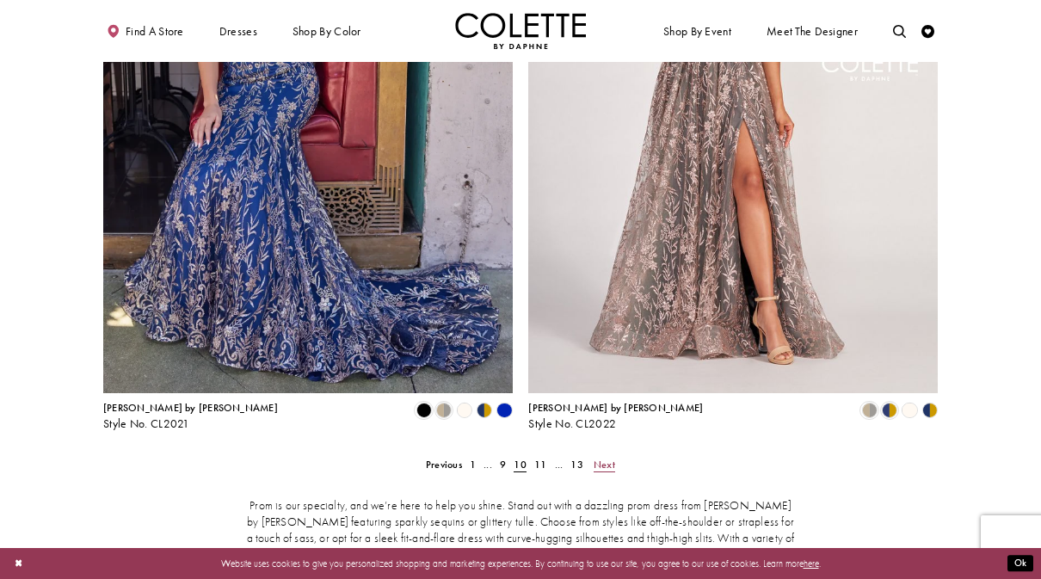
click at [611, 458] on span "Next" at bounding box center [605, 465] width 22 height 14
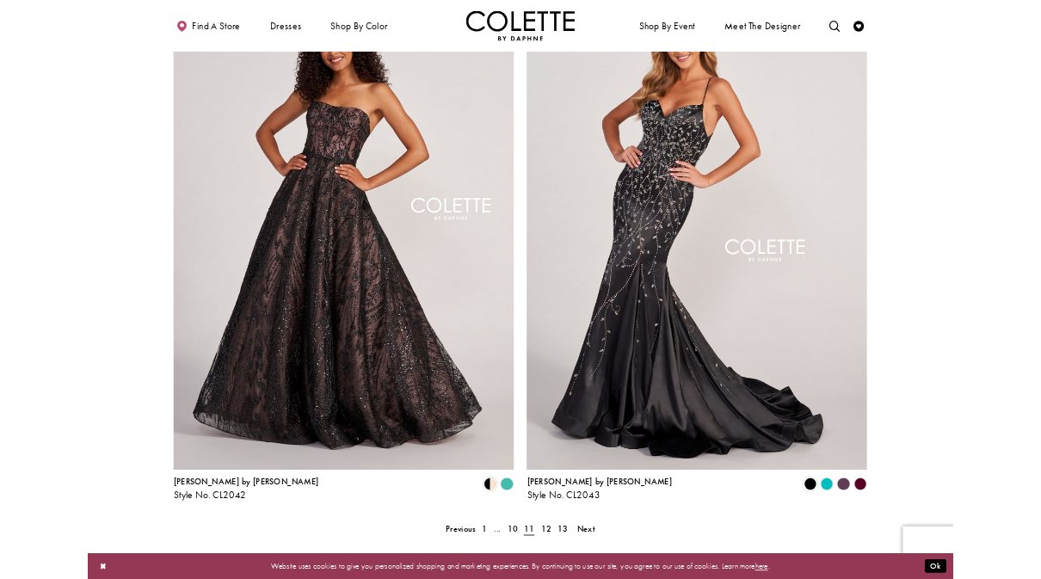
scroll to position [2356, 0]
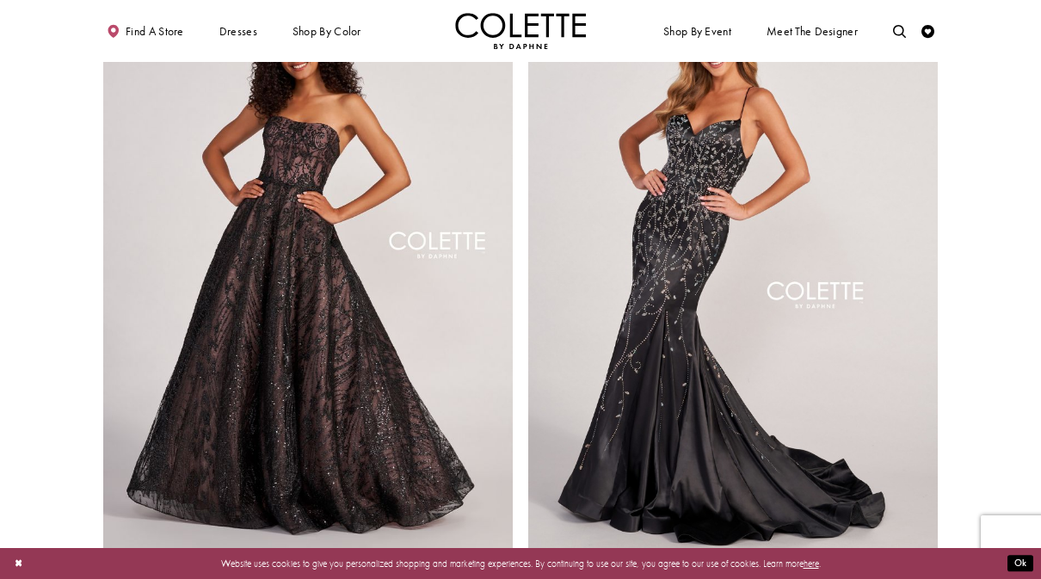
click at [511, 567] on polygon "Product List" at bounding box center [505, 577] width 20 height 20
click at [502, 567] on polygon "Product List" at bounding box center [505, 577] width 20 height 20
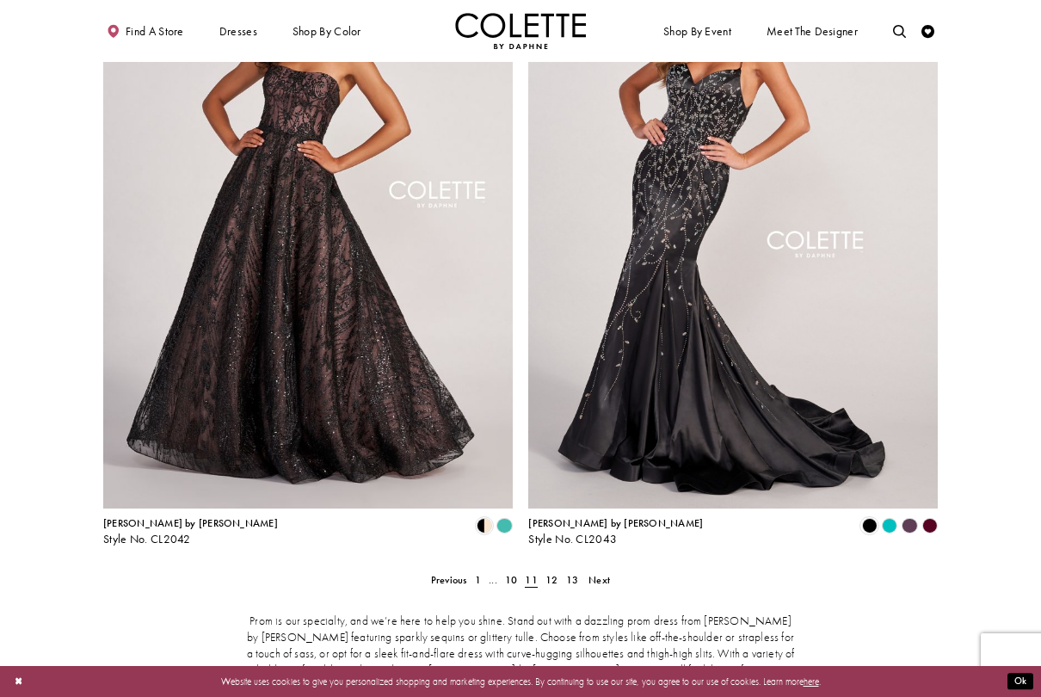
scroll to position [2416, 0]
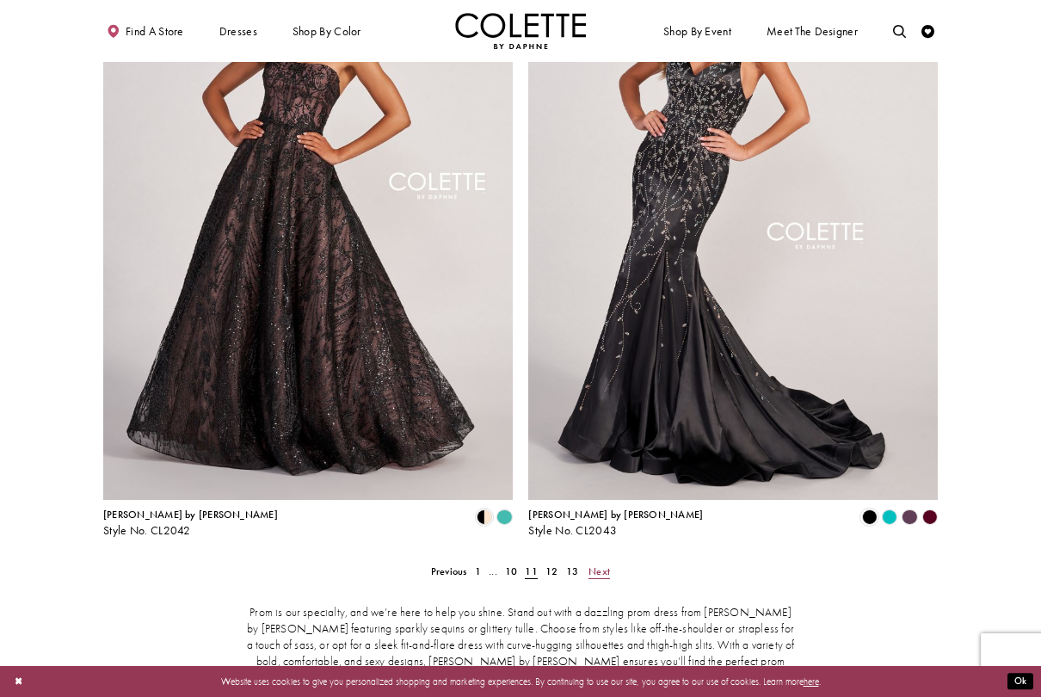
click at [608, 565] on span "Next" at bounding box center [600, 572] width 22 height 14
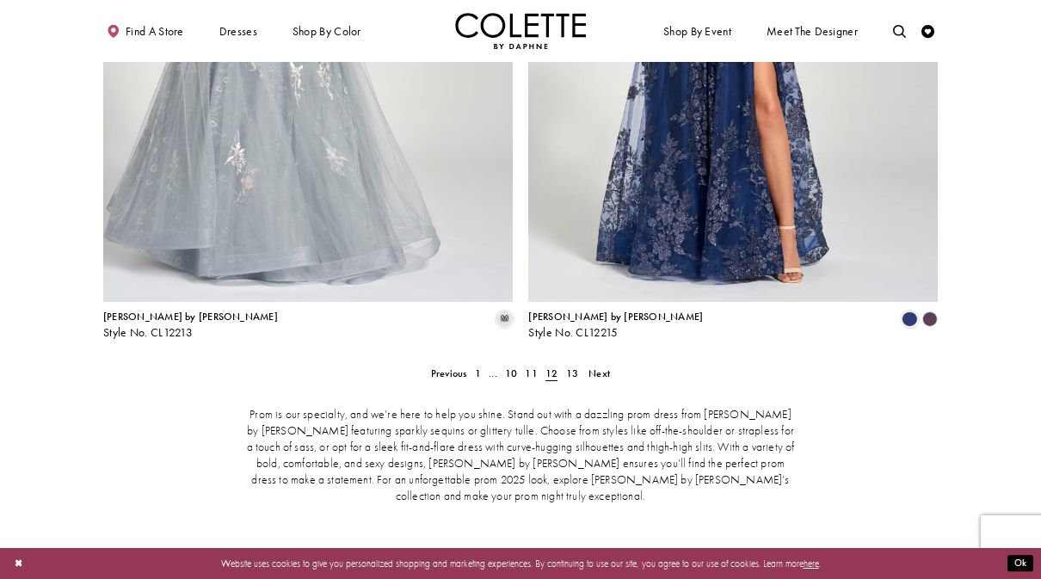
scroll to position [2760, 0]
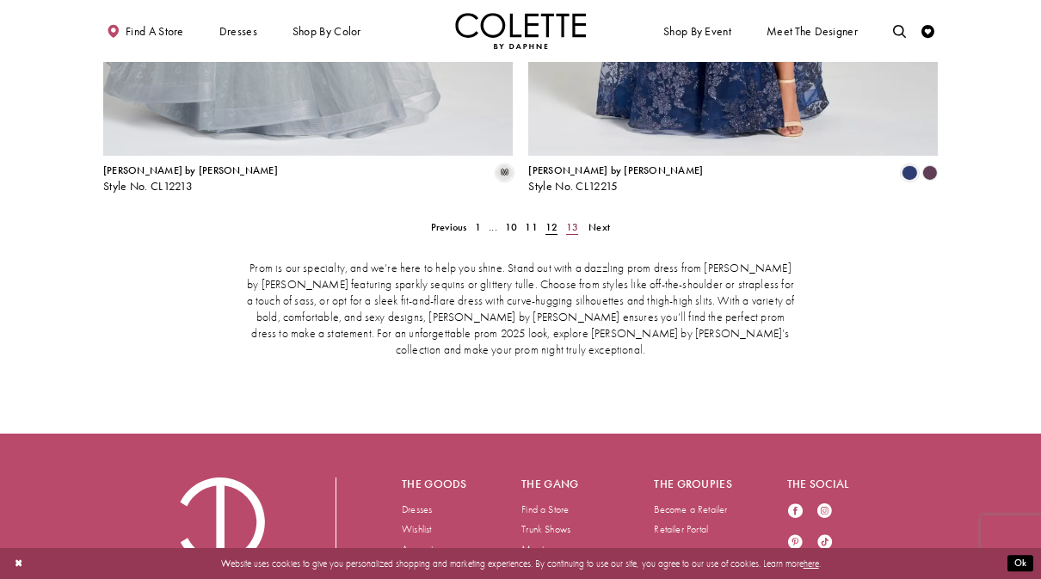
click at [568, 220] on span "13" at bounding box center [572, 227] width 12 height 14
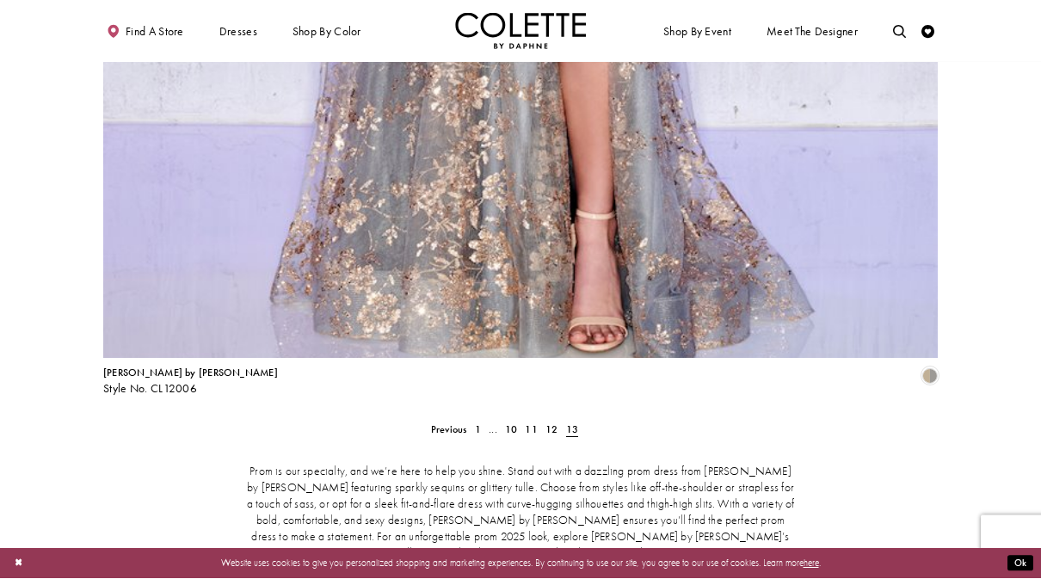
scroll to position [2712, 0]
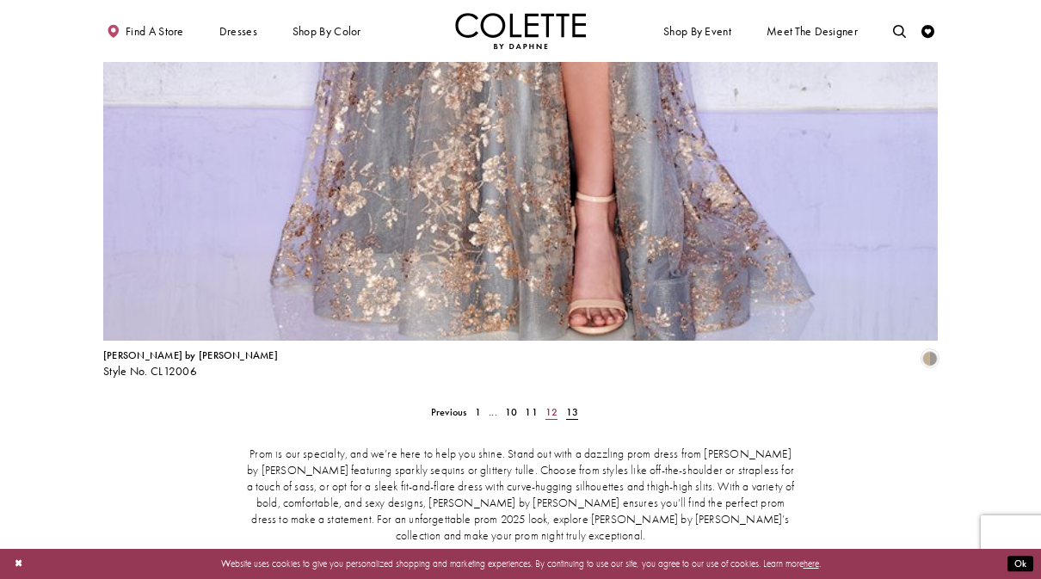
click at [551, 405] on span "12" at bounding box center [552, 412] width 12 height 14
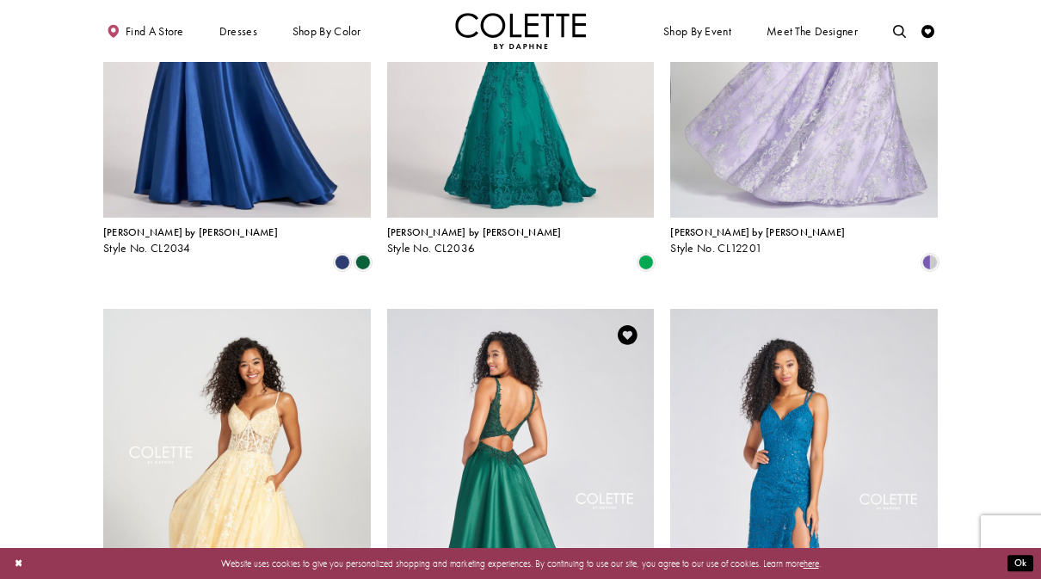
scroll to position [1045, 0]
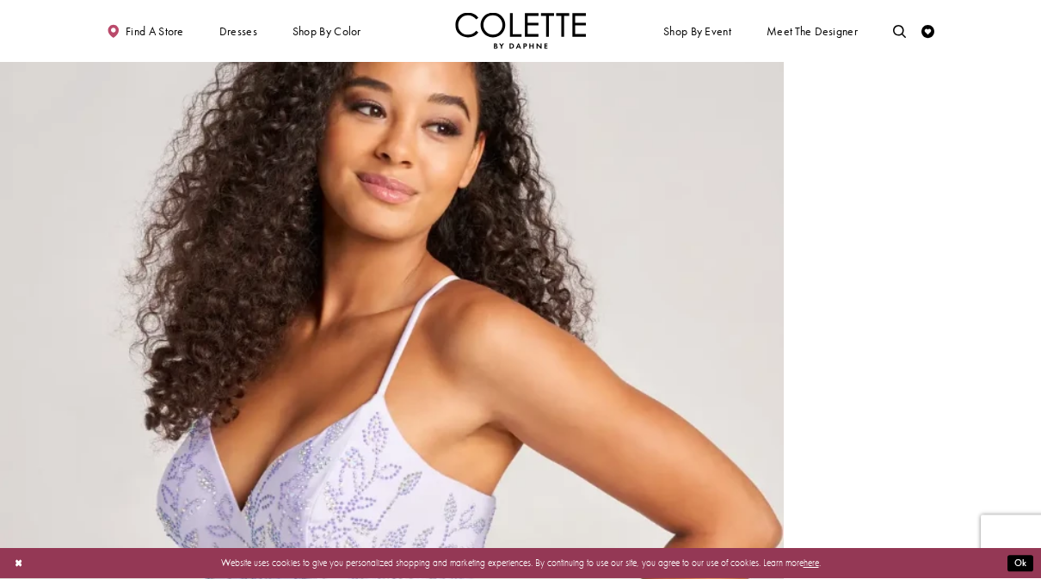
scroll to position [1216, 0]
